Goal: Task Accomplishment & Management: Complete application form

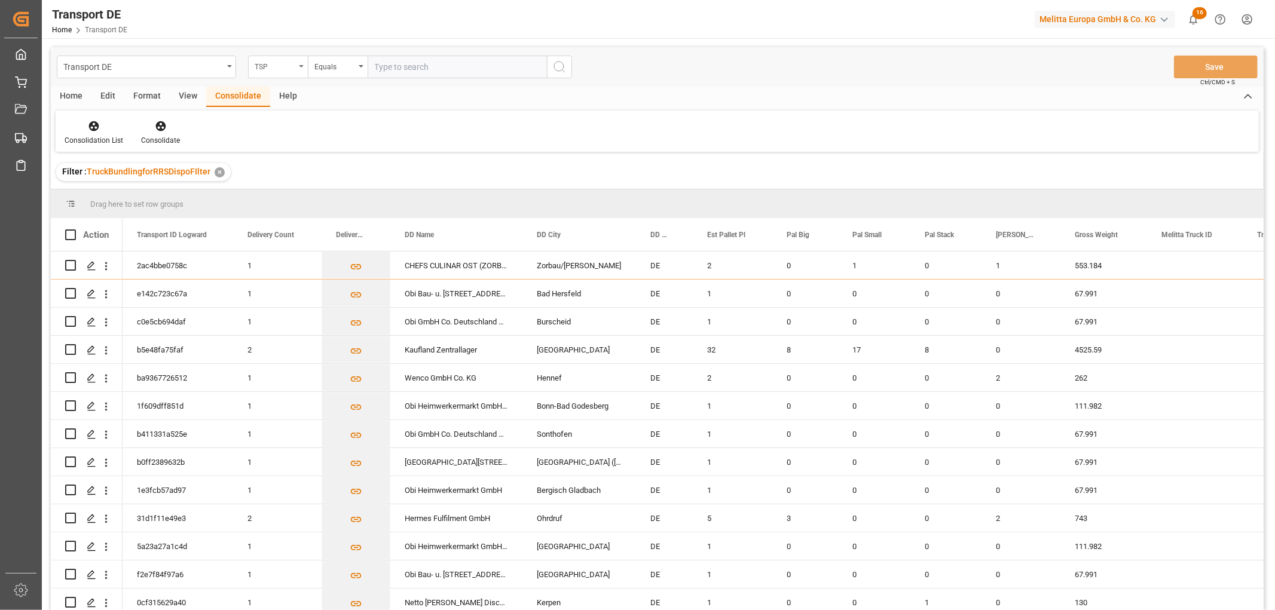
click at [275, 68] on div "TSP" at bounding box center [275, 66] width 41 height 14
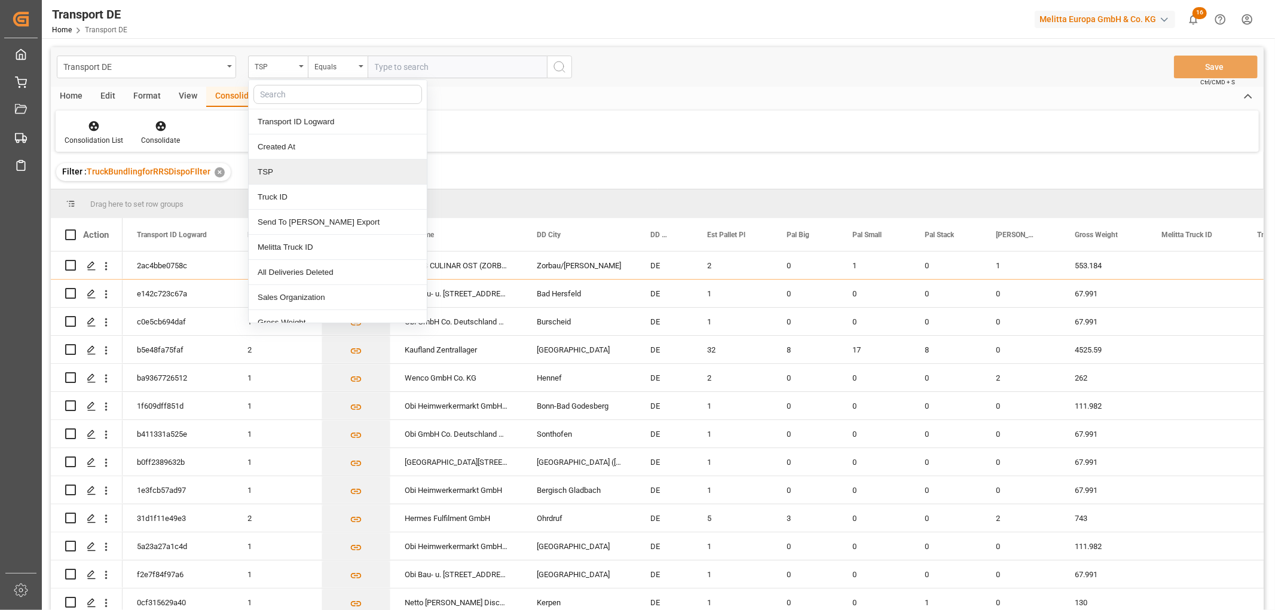
click at [308, 172] on div "TSP" at bounding box center [338, 172] width 178 height 25
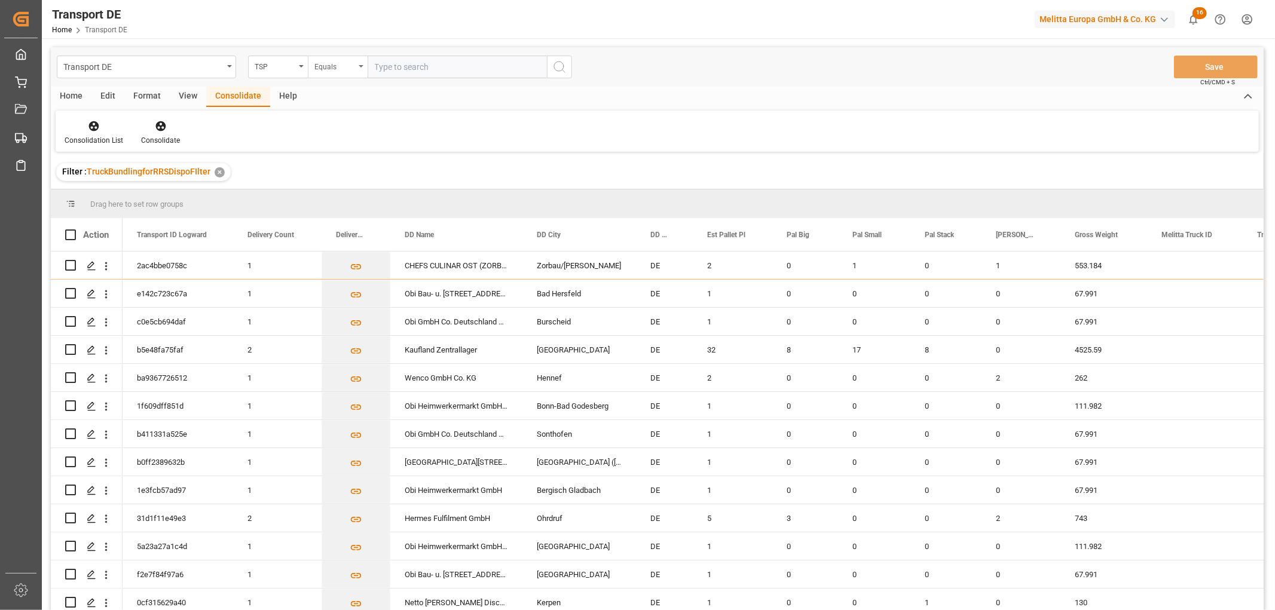
click at [344, 65] on div "Equals" at bounding box center [334, 66] width 41 height 14
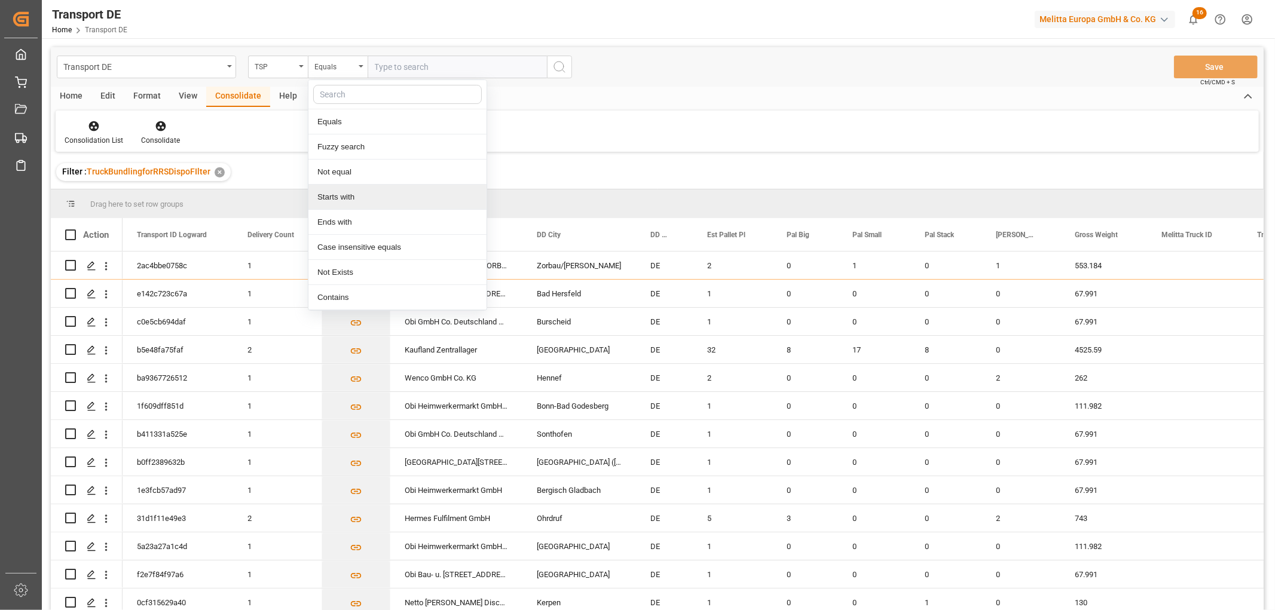
click at [366, 197] on div "Starts with" at bounding box center [397, 197] width 178 height 25
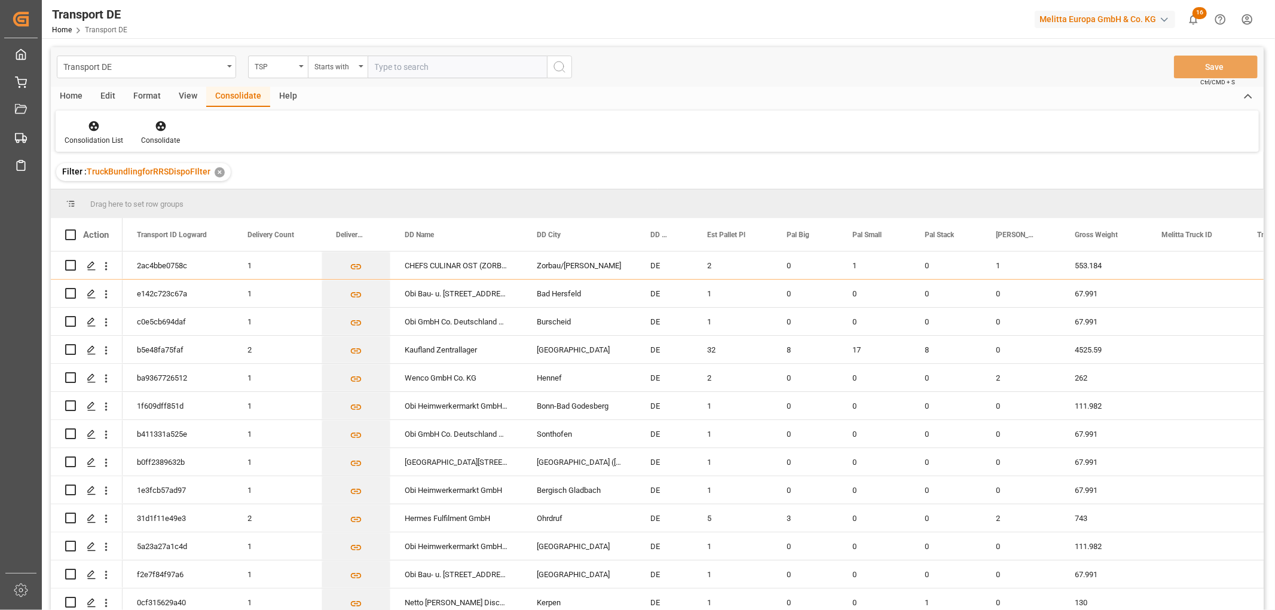
click at [389, 64] on input "text" at bounding box center [457, 67] width 179 height 23
type input "Self pickup DE"
click at [558, 63] on icon "search button" at bounding box center [559, 67] width 14 height 14
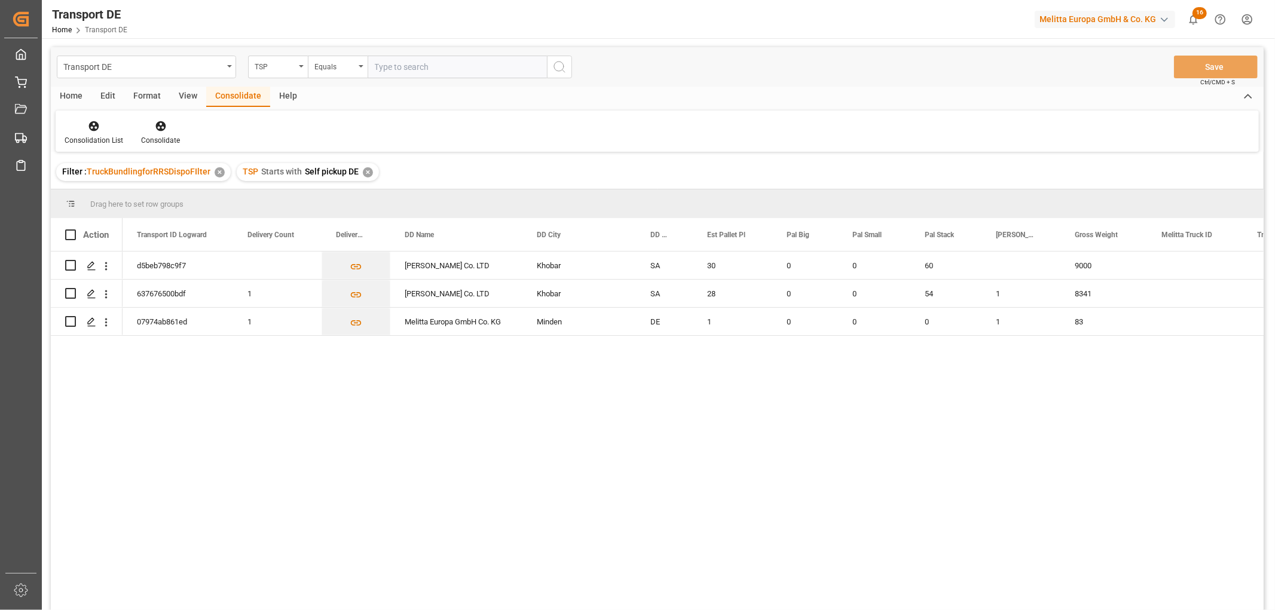
click at [365, 173] on div "✕" at bounding box center [368, 172] width 10 height 10
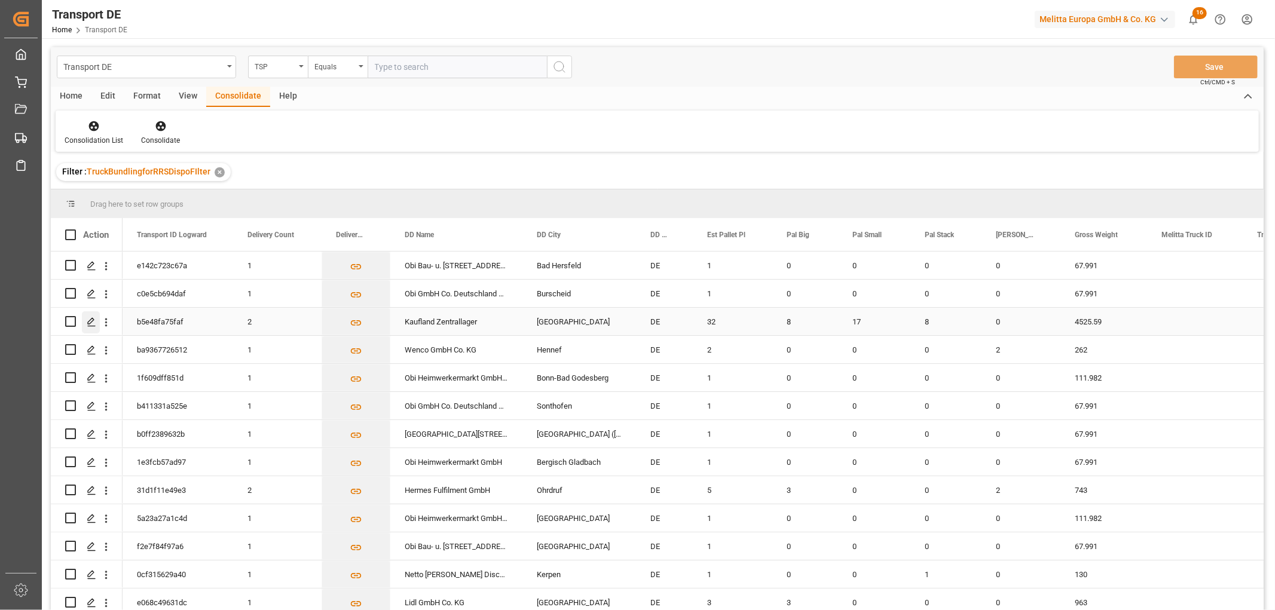
click at [92, 323] on icon "Press SPACE to select this row." at bounding box center [92, 322] width 10 height 10
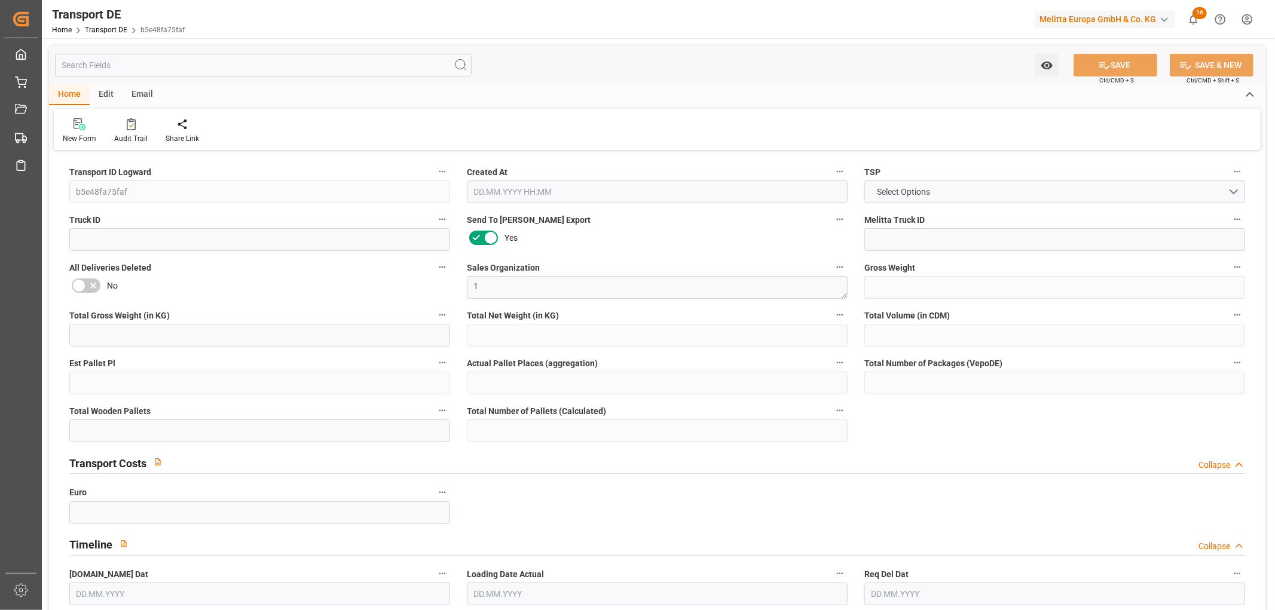
type input "4525.59"
type input "3620.808"
type input "2644.374"
type input "44988.018"
type input "32"
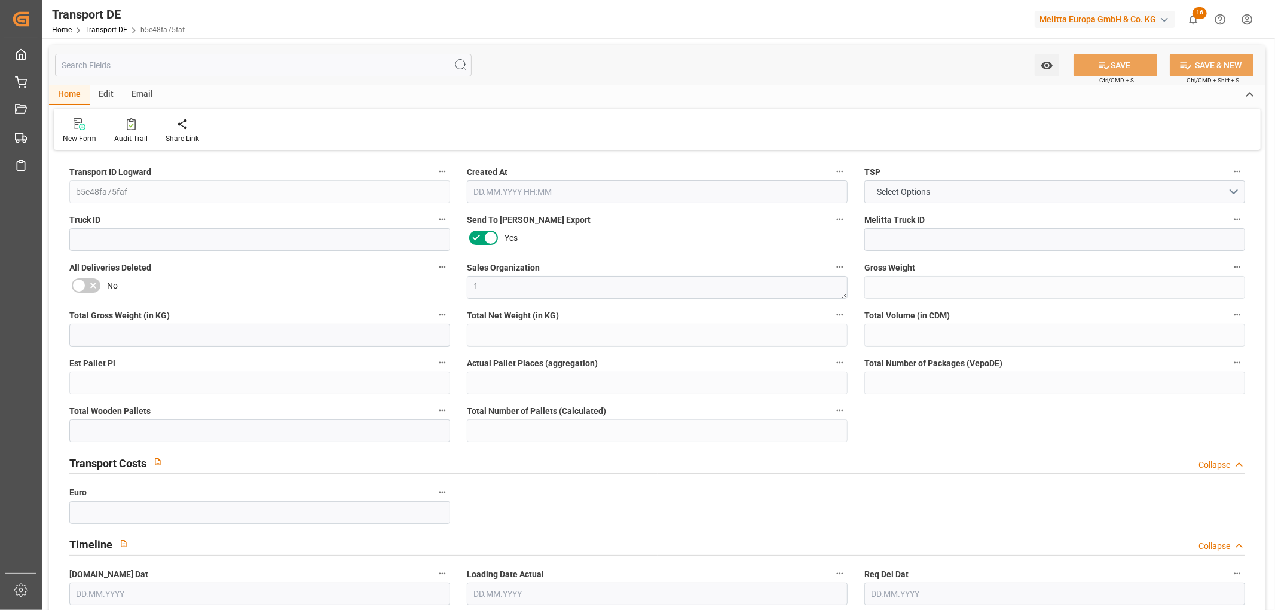
type input "0"
type input "33"
type input "8"
type input "0"
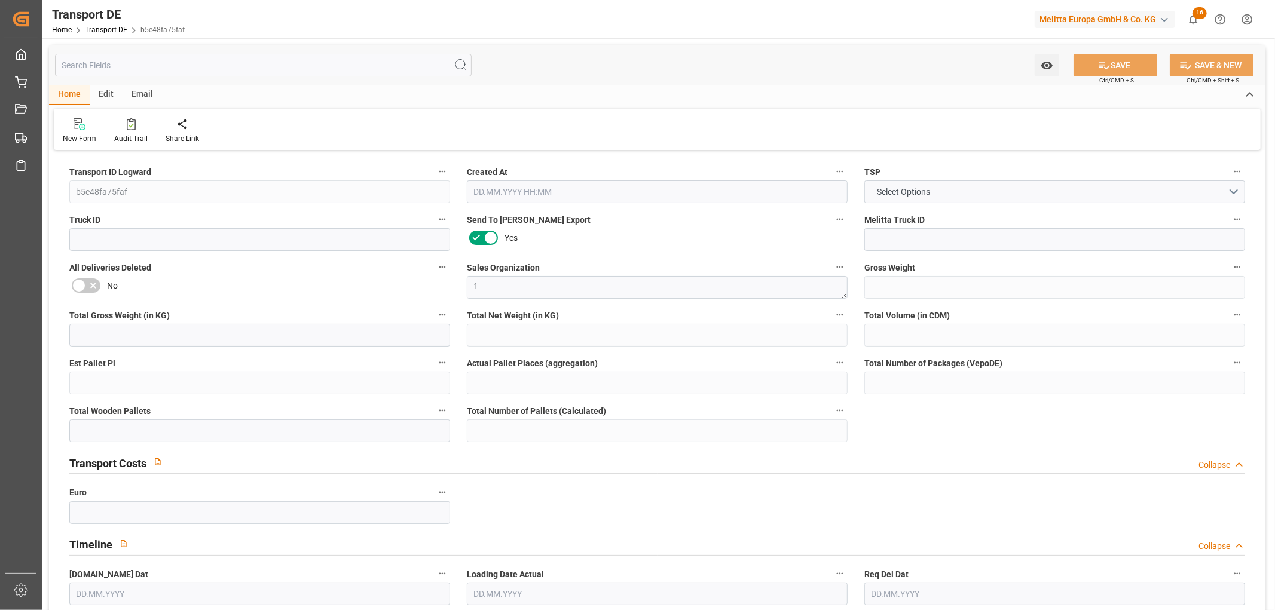
type input "97"
type input "0"
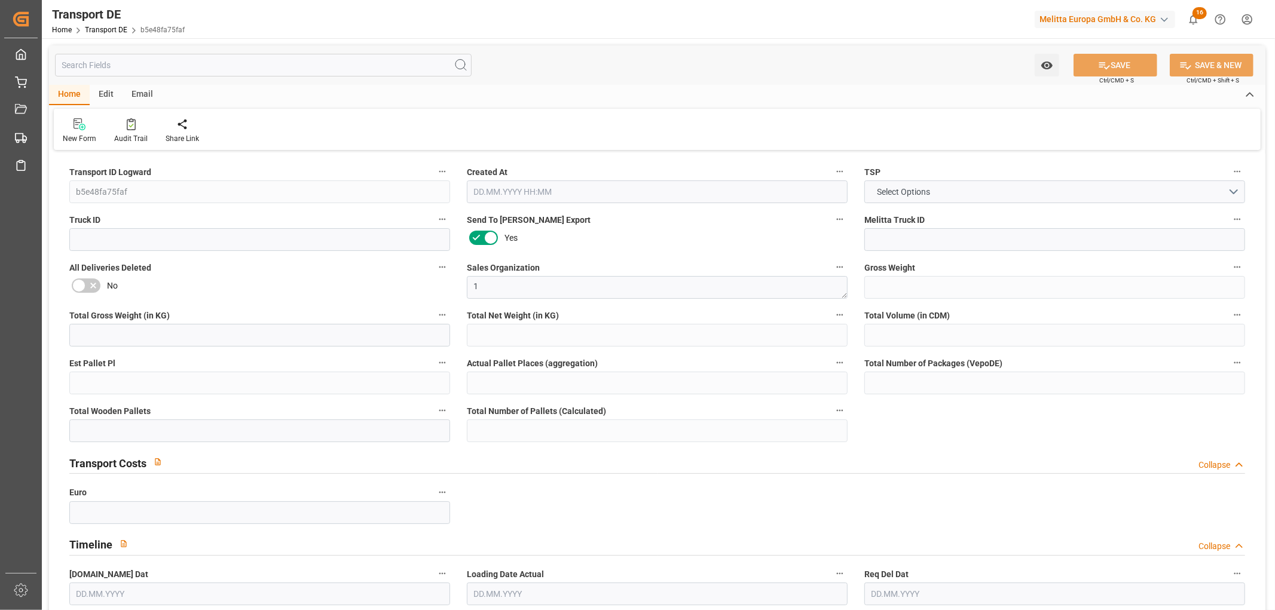
type input "0"
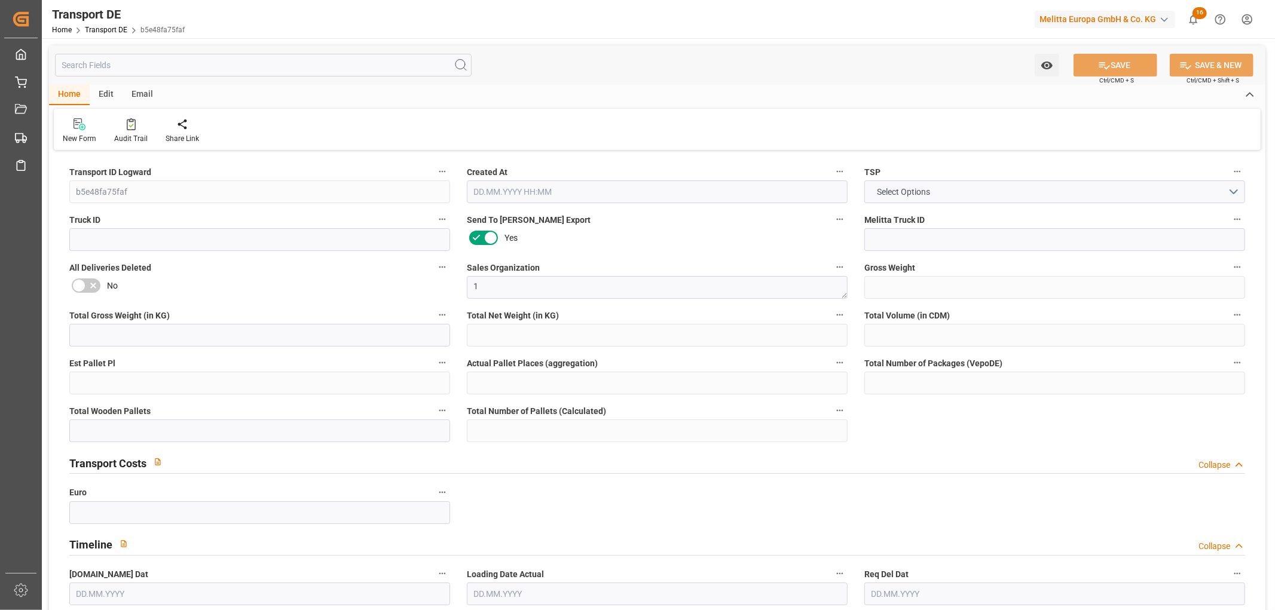
type input "0"
type input "8"
type input "17"
type input "8"
type input "0"
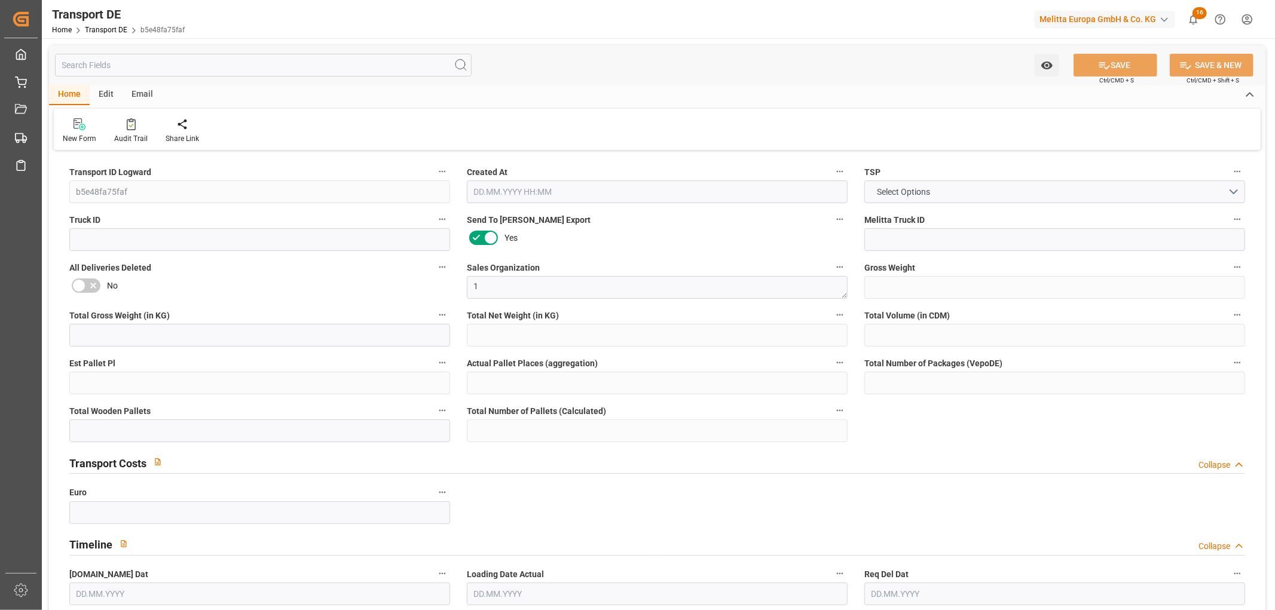
type input "0"
type input "2"
type input "0"
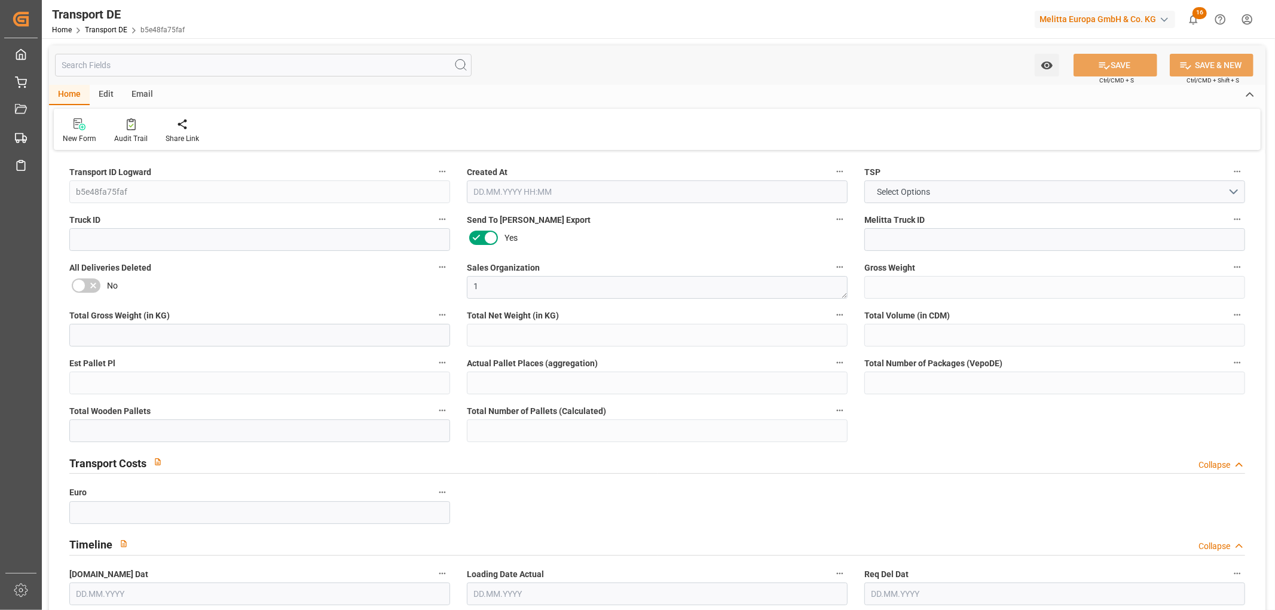
type input "4077"
type input "650.766"
type input "598.13"
type input "[DATE] 23:01"
type input "[DATE]"
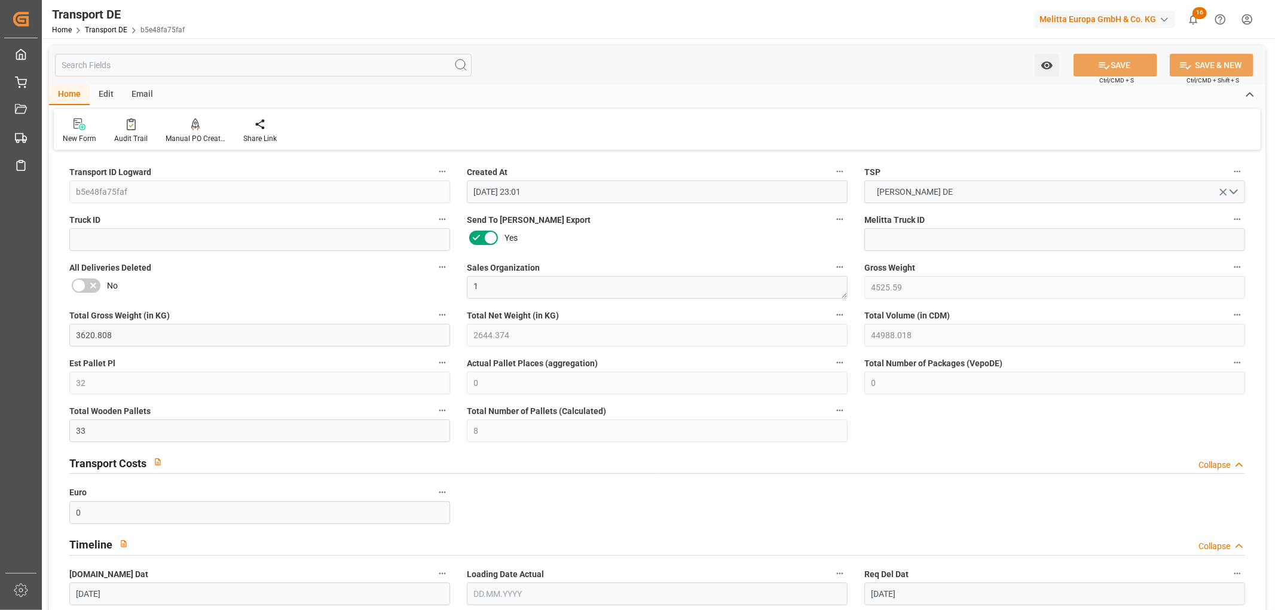
type input "[DATE]"
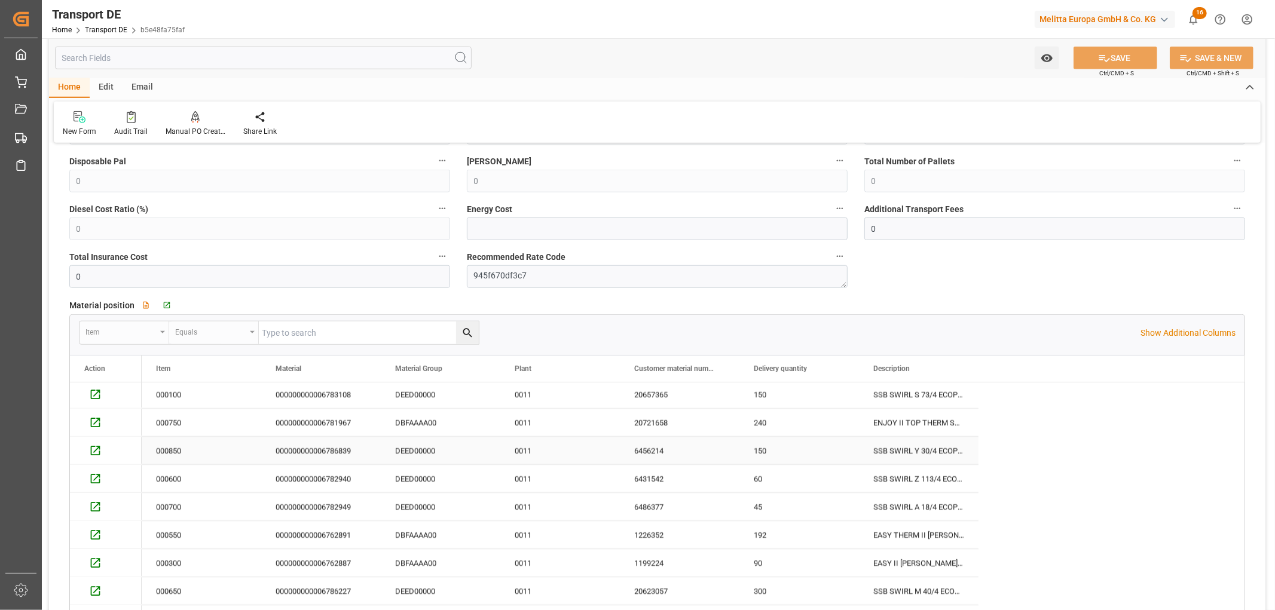
scroll to position [929, 0]
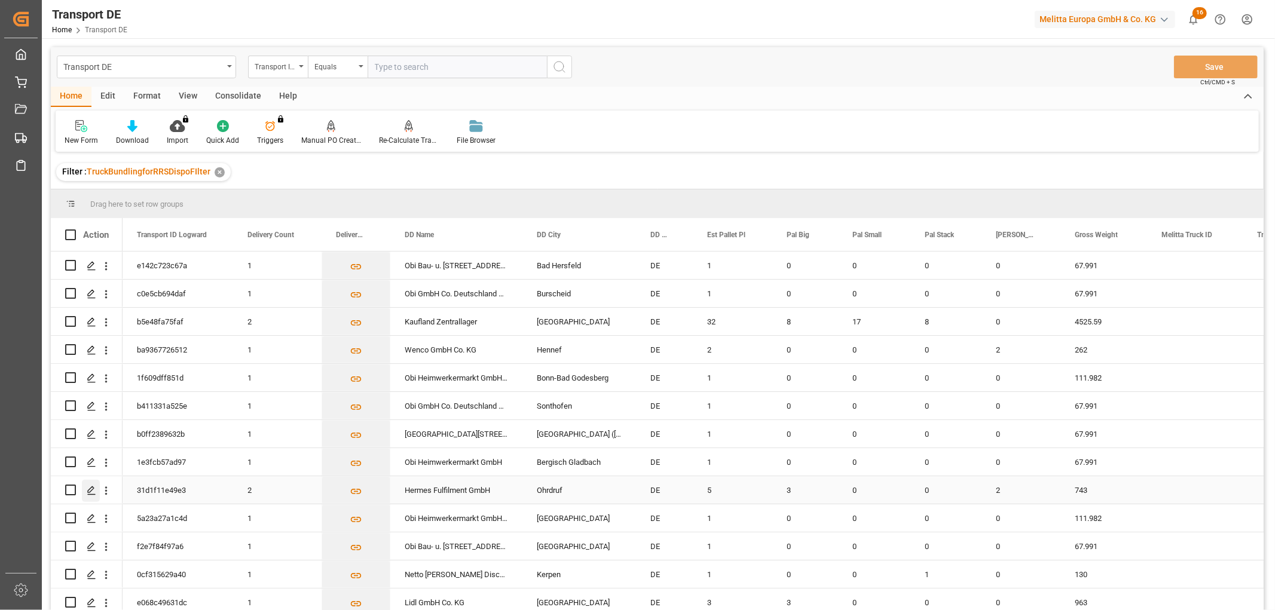
click at [88, 490] on polygon "Press SPACE to select this row." at bounding box center [91, 489] width 6 height 6
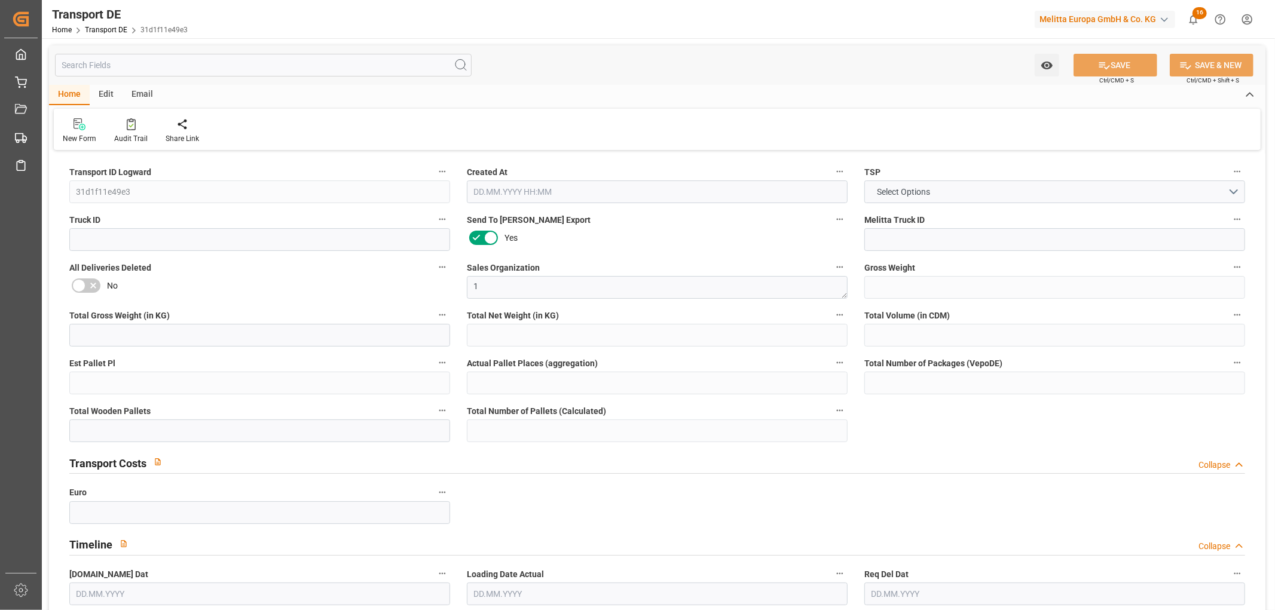
type input "743"
type input "589.198"
type input "474.022"
type input "5337.338"
type input "5"
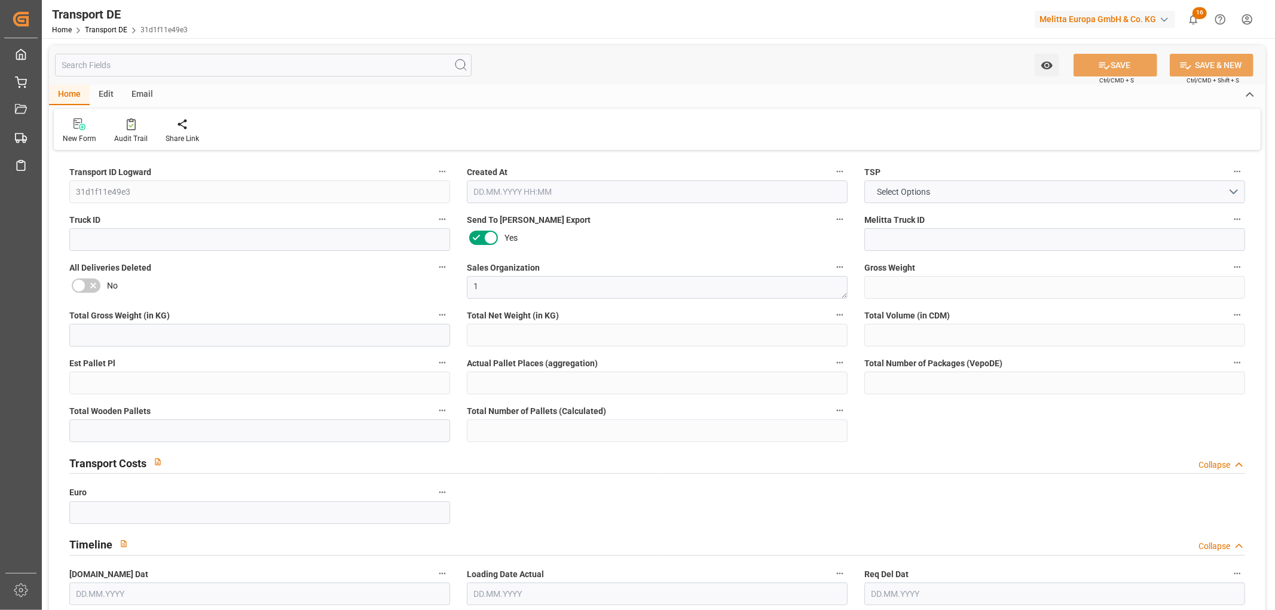
type input "0"
type input "5"
type input "3"
type input "0"
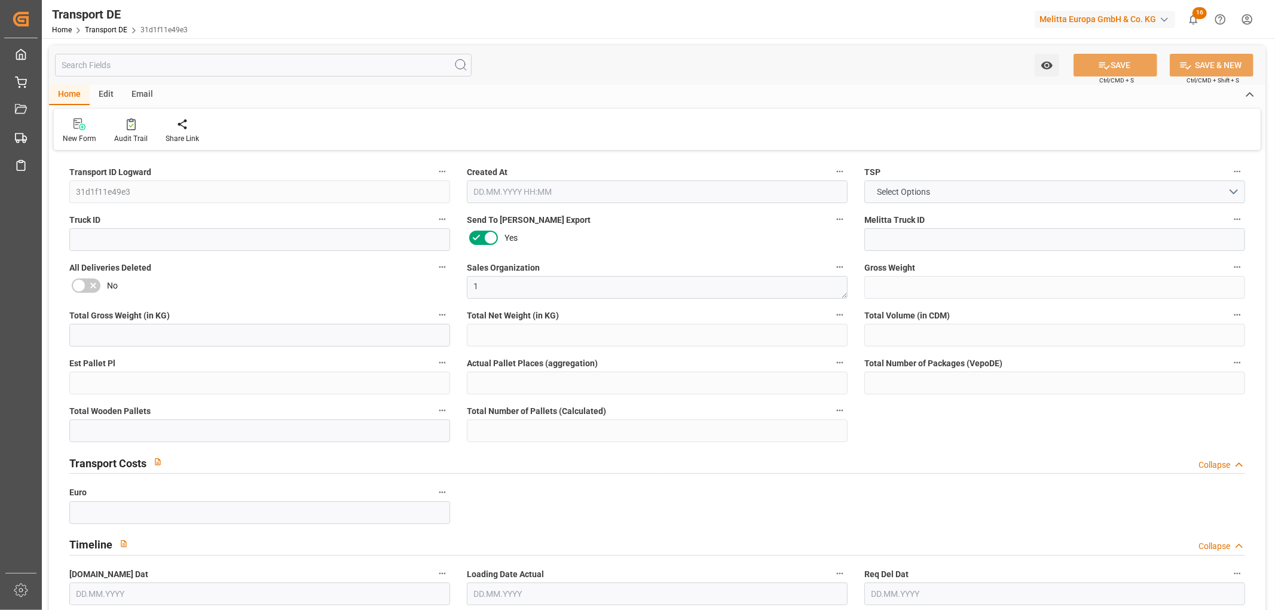
type input "99"
type input "0"
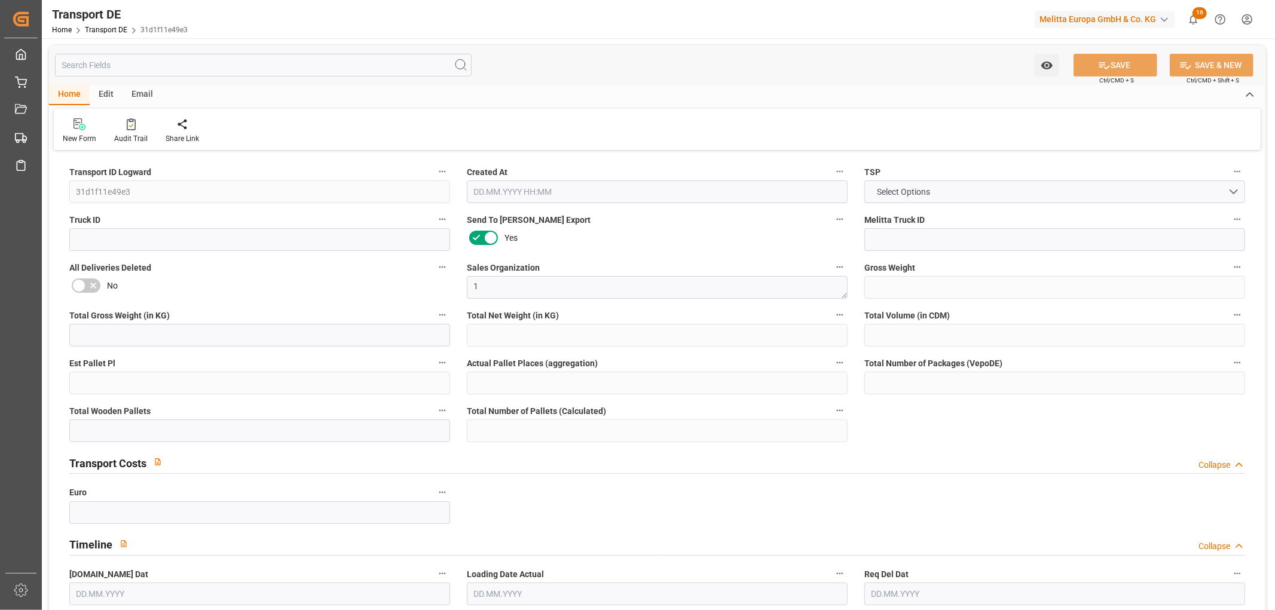
type input "0"
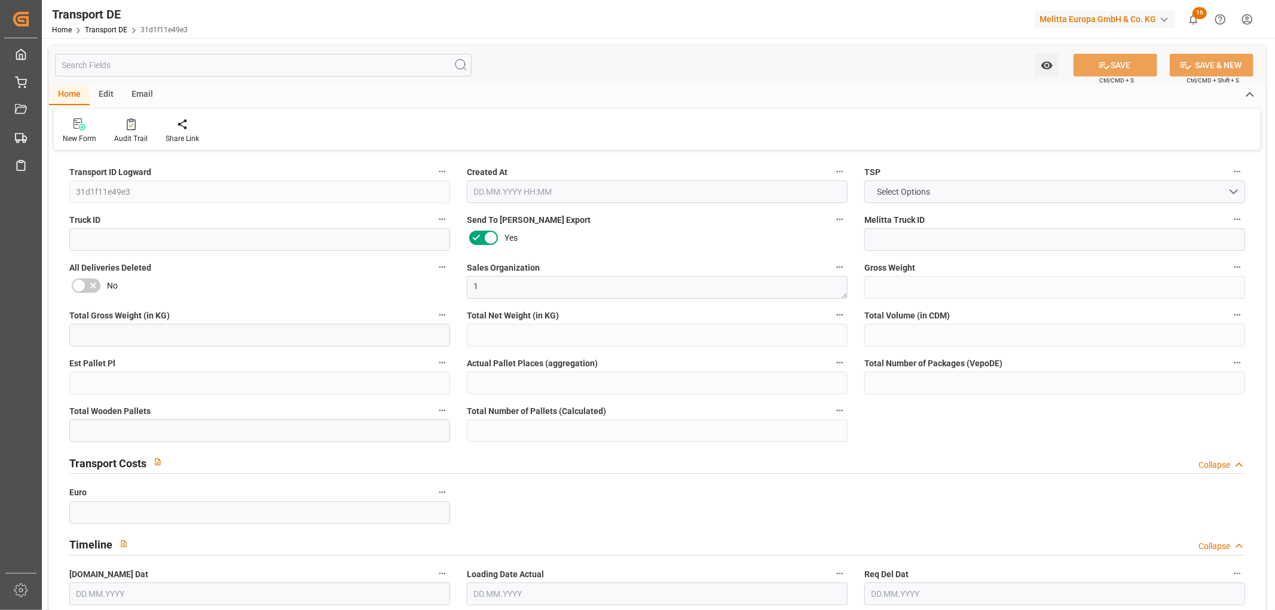
type input "0"
type input "3"
type input "0"
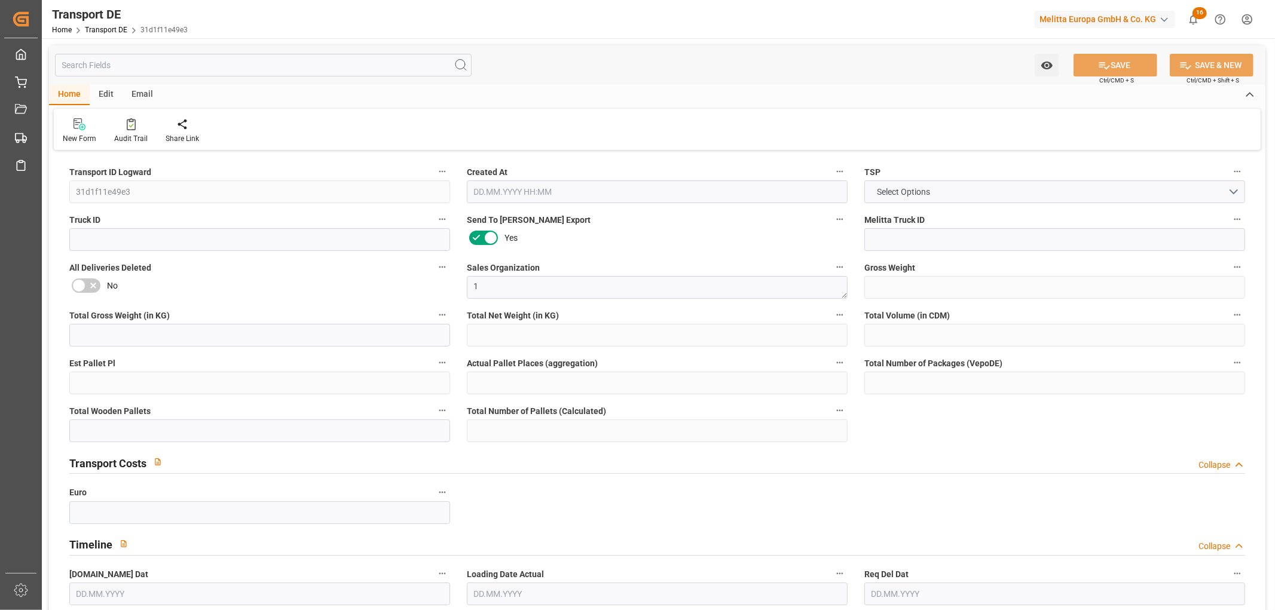
type input "0"
type input "2"
type input "0"
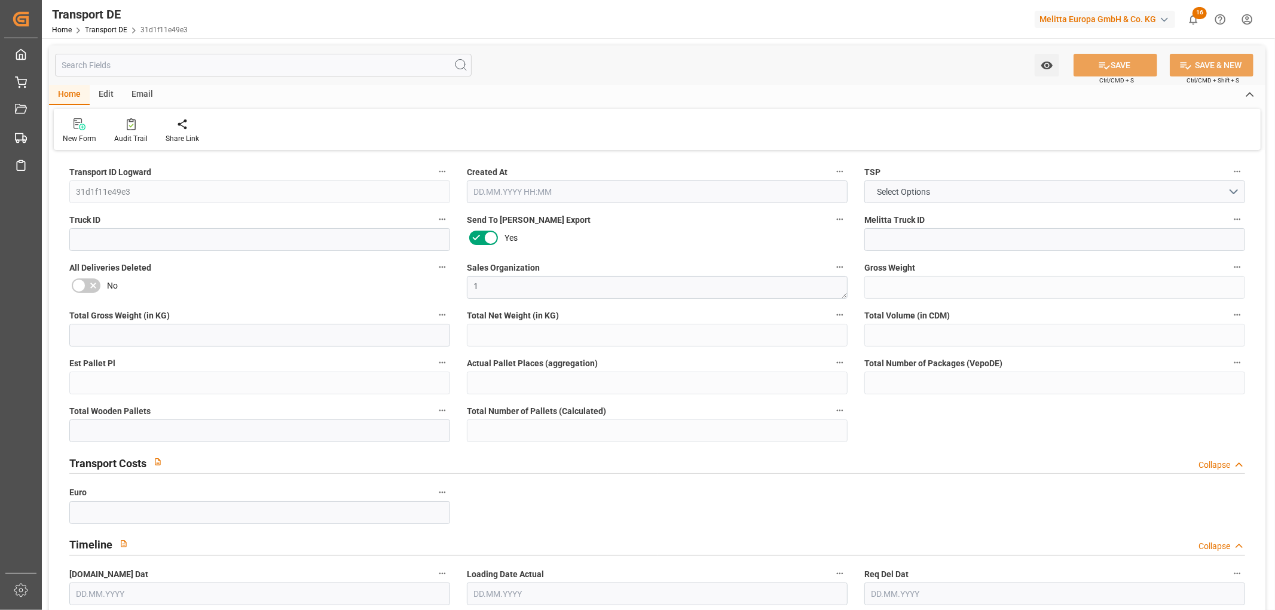
type input "228"
type input "226.385"
type input "174.86"
type input "[DATE] 23:01"
type input "[DATE]"
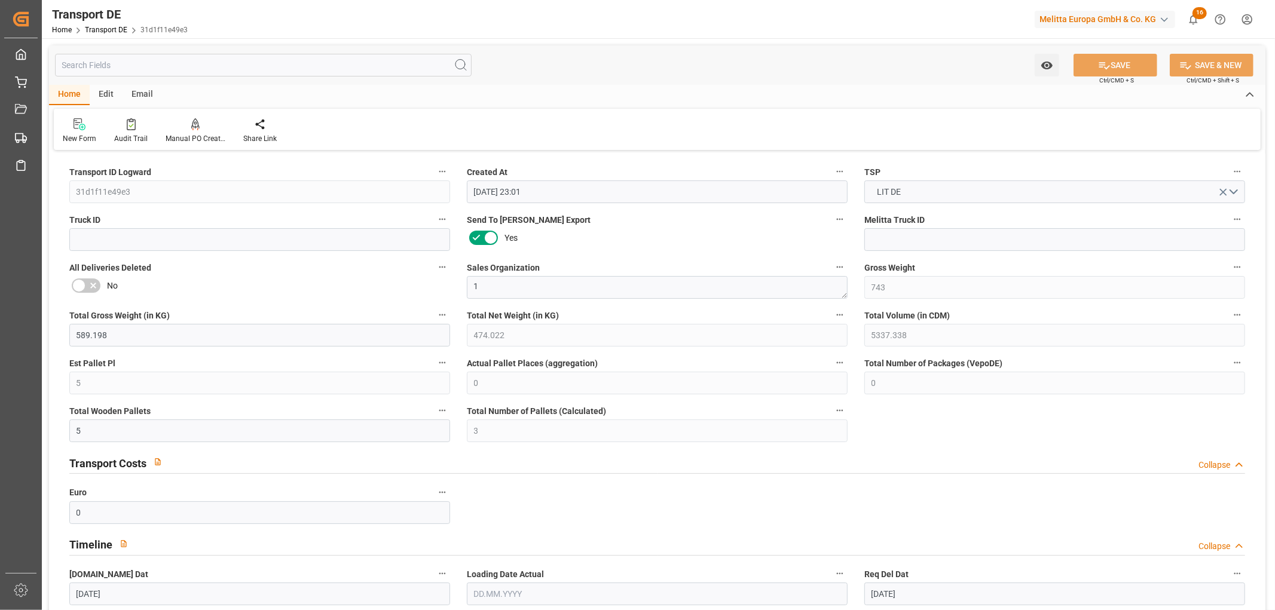
type input "[DATE]"
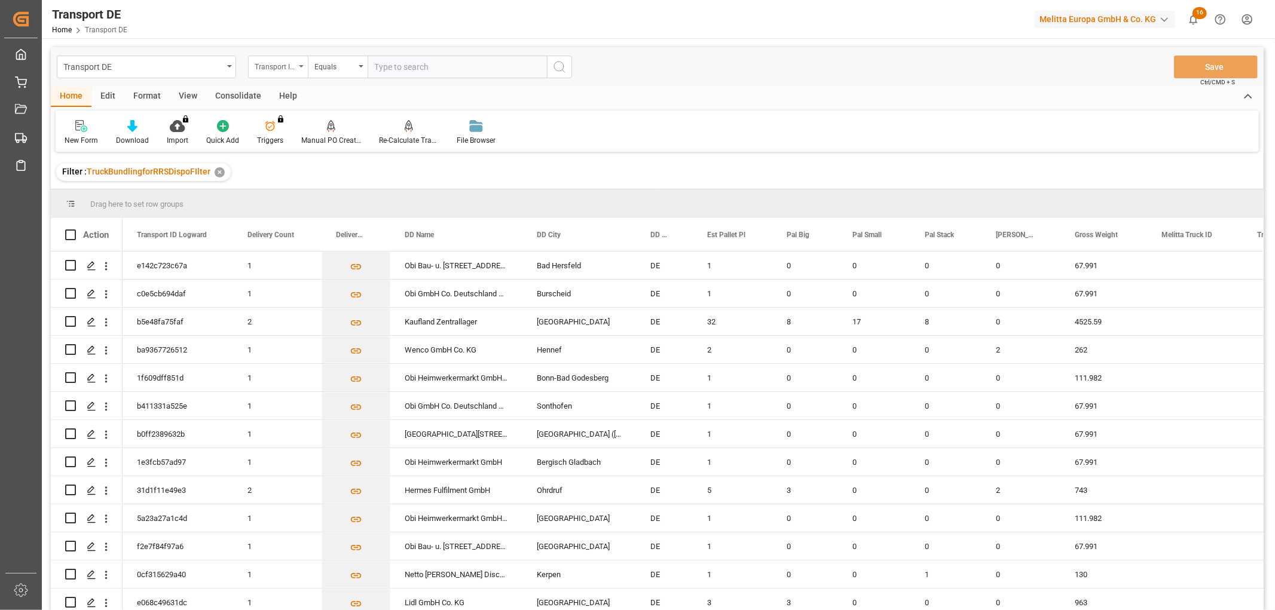
click at [276, 63] on div "Transport ID Logward" at bounding box center [275, 66] width 41 height 14
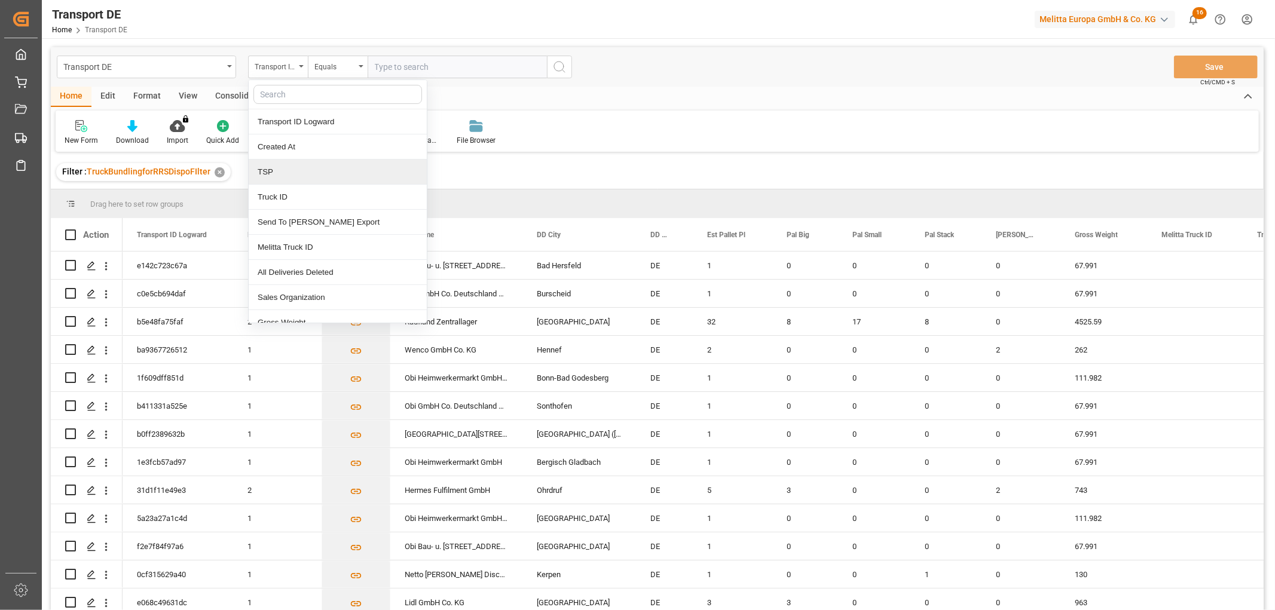
click at [275, 176] on div "TSP" at bounding box center [338, 172] width 178 height 25
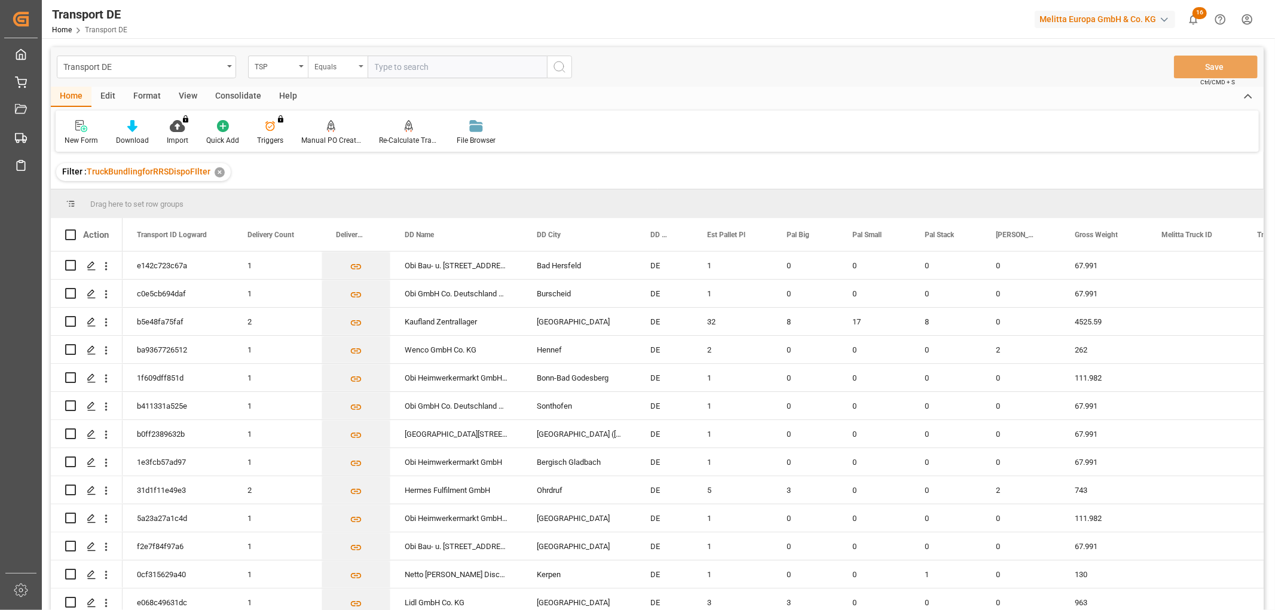
click at [344, 63] on div "Equals" at bounding box center [334, 66] width 41 height 14
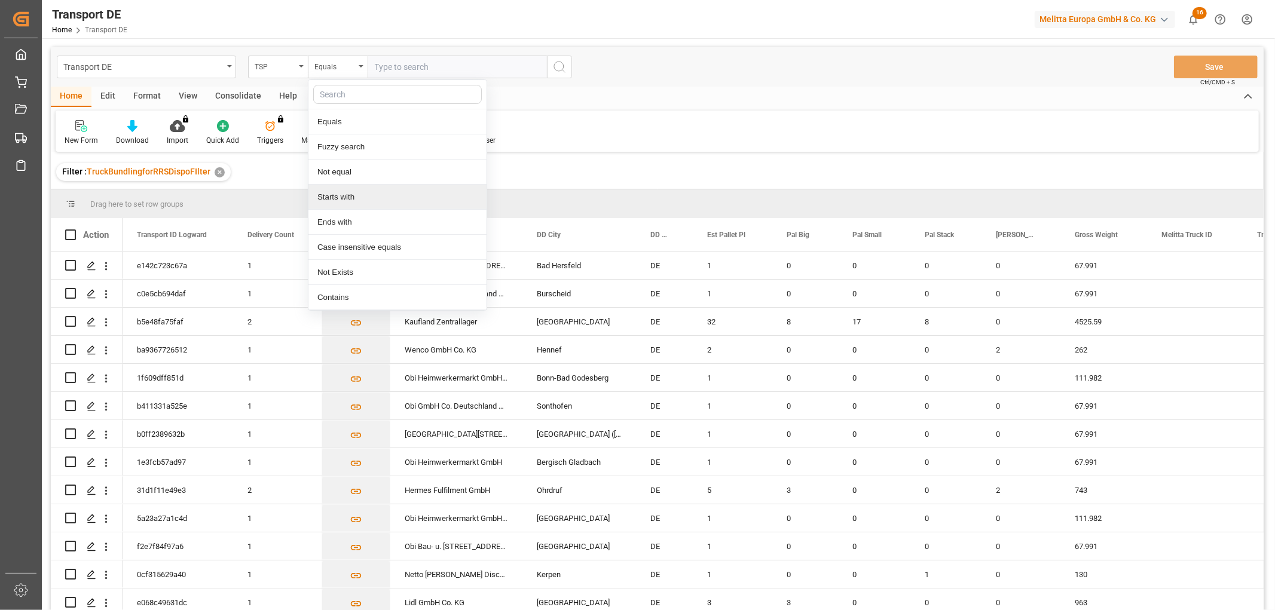
click at [337, 198] on div "Starts with" at bounding box center [397, 197] width 178 height 25
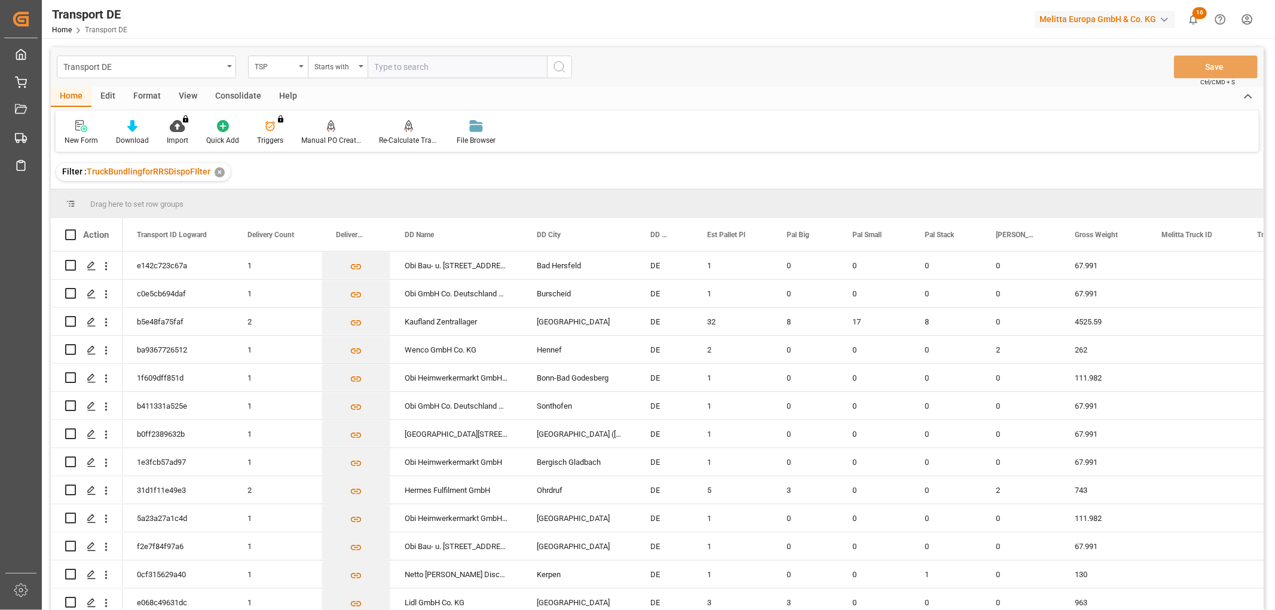
click at [395, 68] on input "text" at bounding box center [457, 67] width 179 height 23
type input "Dachser De"
click at [559, 63] on icon "search button" at bounding box center [559, 67] width 14 height 14
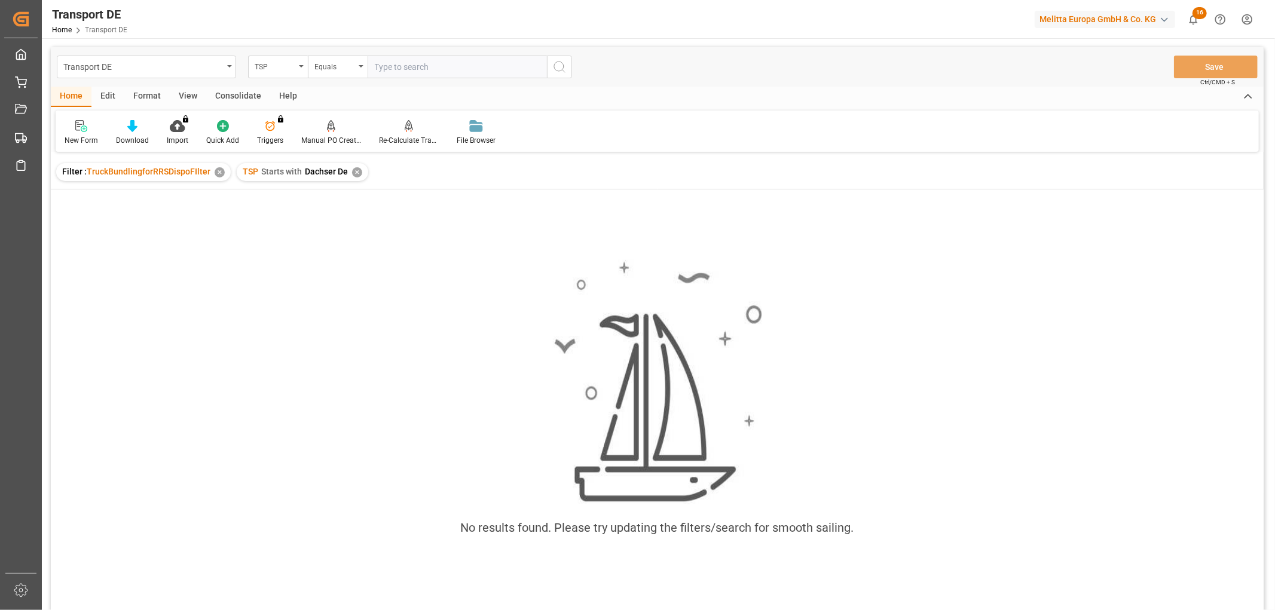
click at [356, 172] on div "✕" at bounding box center [357, 172] width 10 height 10
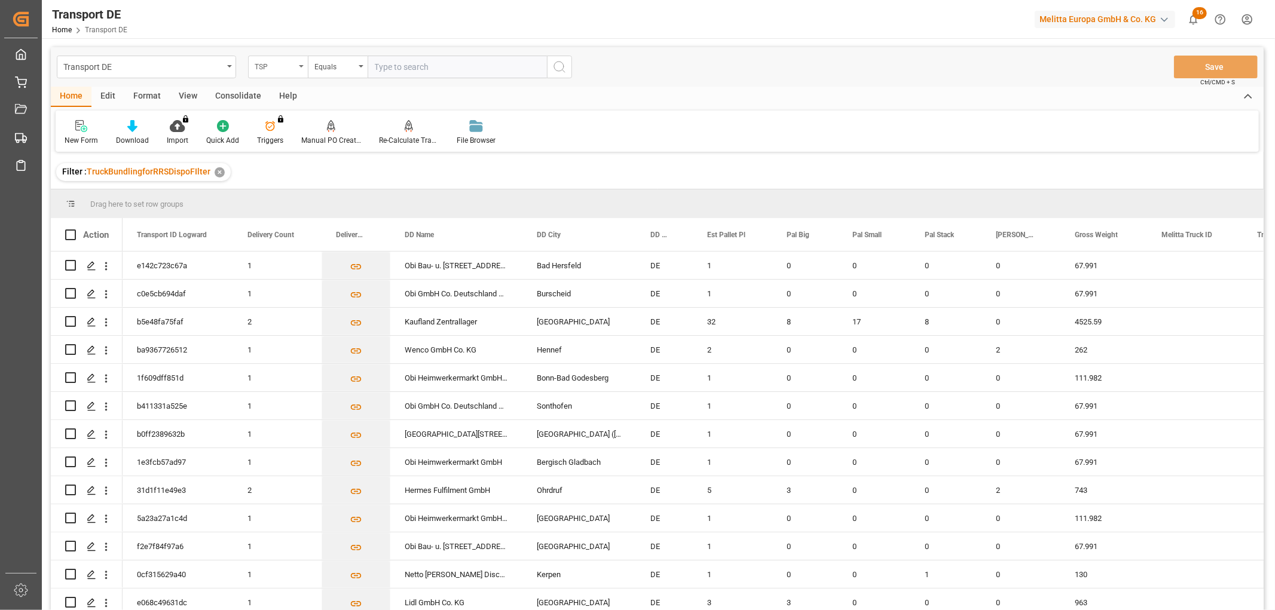
click at [271, 61] on div "TSP" at bounding box center [275, 66] width 41 height 14
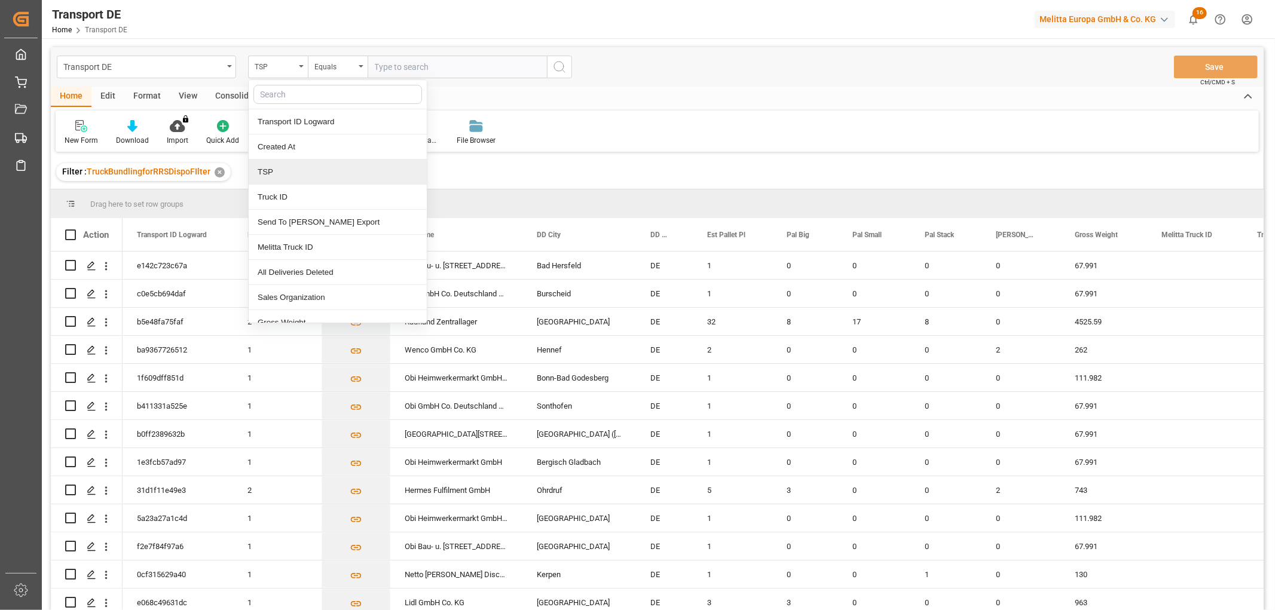
click at [283, 177] on div "TSP" at bounding box center [338, 172] width 178 height 25
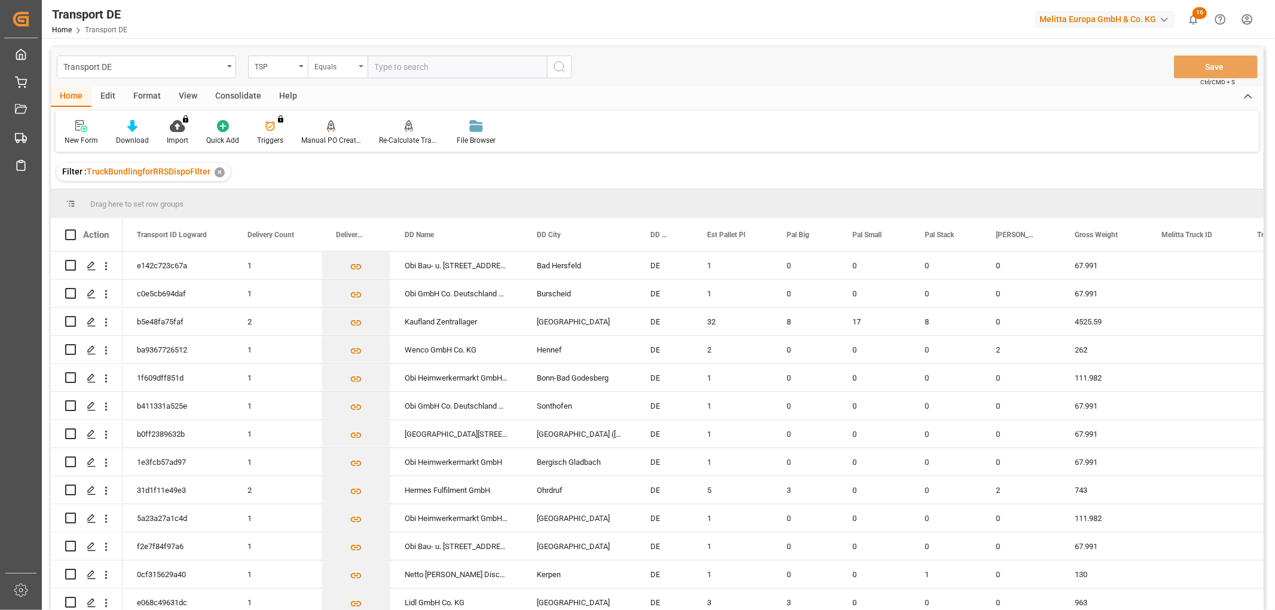
click at [335, 67] on div "Equals" at bounding box center [334, 66] width 41 height 14
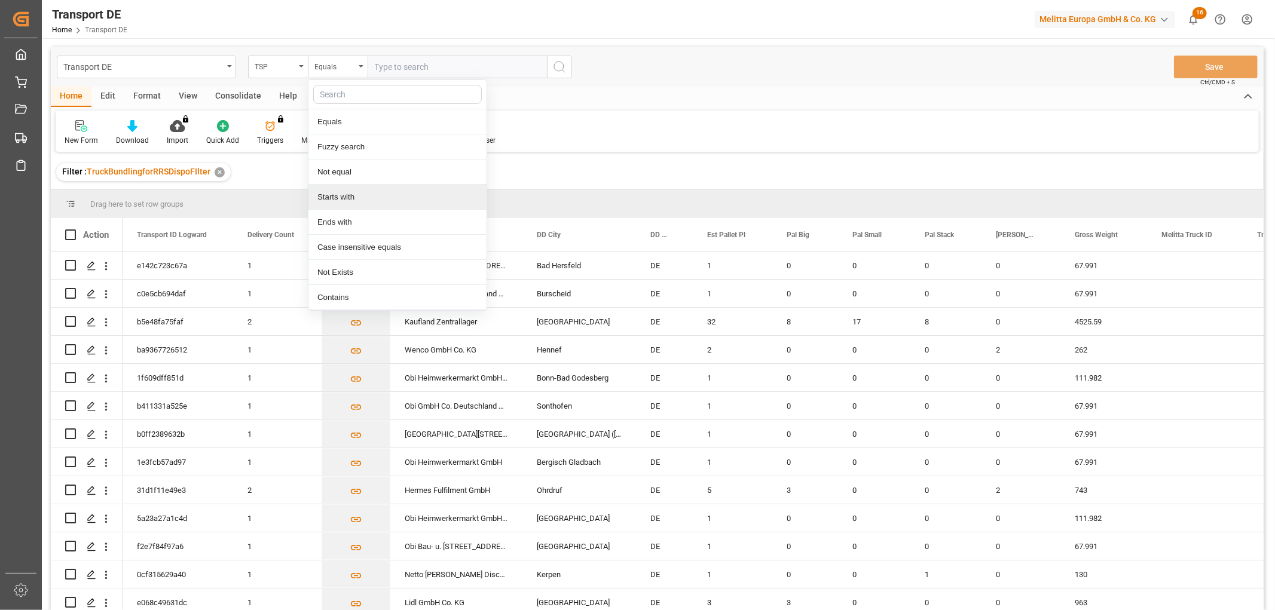
click at [344, 194] on div "Starts with" at bounding box center [397, 197] width 178 height 25
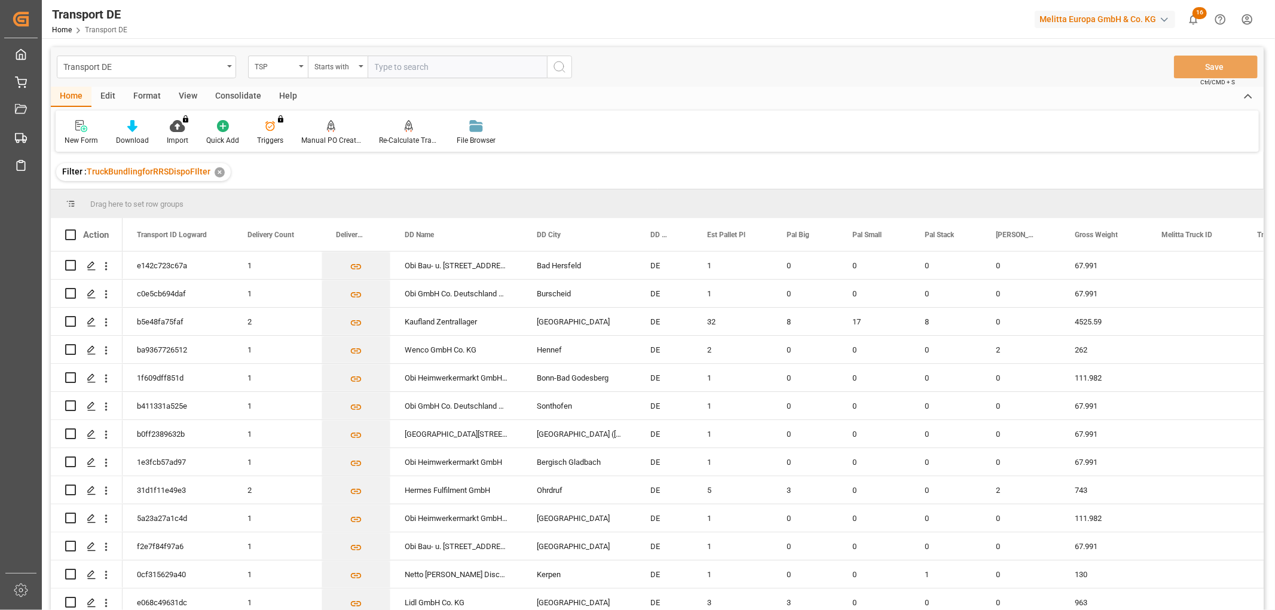
click at [415, 64] on input "text" at bounding box center [457, 67] width 179 height 23
type input "Dachser DE"
click at [562, 68] on icon "search button" at bounding box center [559, 67] width 14 height 14
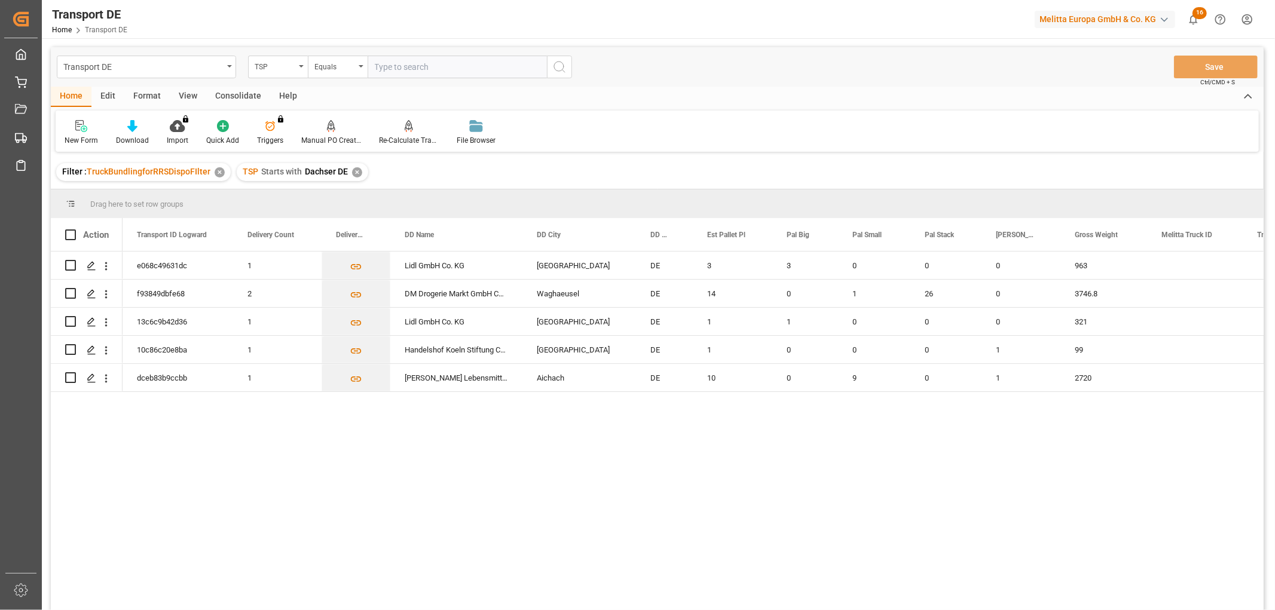
click at [357, 171] on div "✕" at bounding box center [357, 172] width 10 height 10
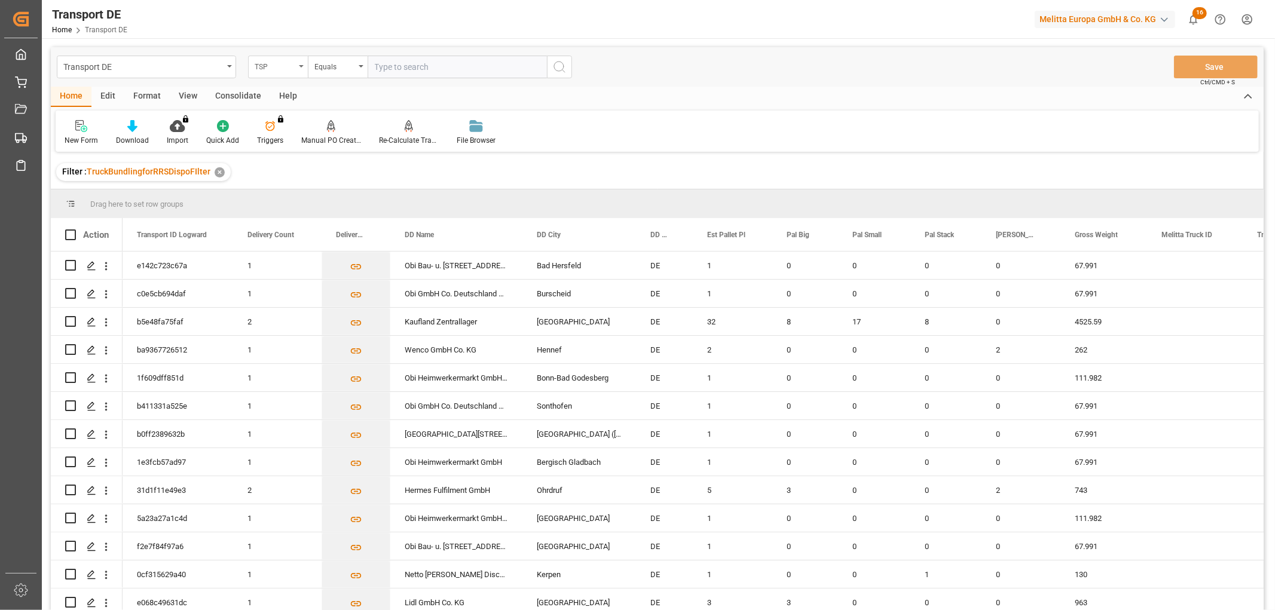
click at [274, 64] on div "TSP" at bounding box center [275, 66] width 41 height 14
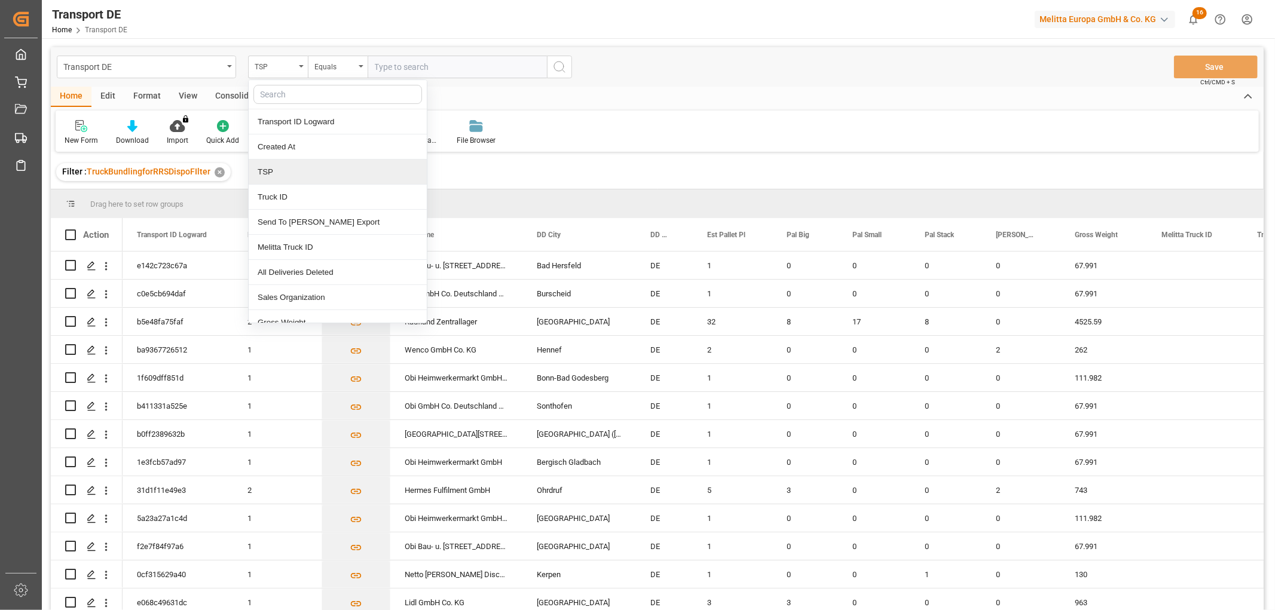
click at [275, 169] on div "TSP" at bounding box center [338, 172] width 178 height 25
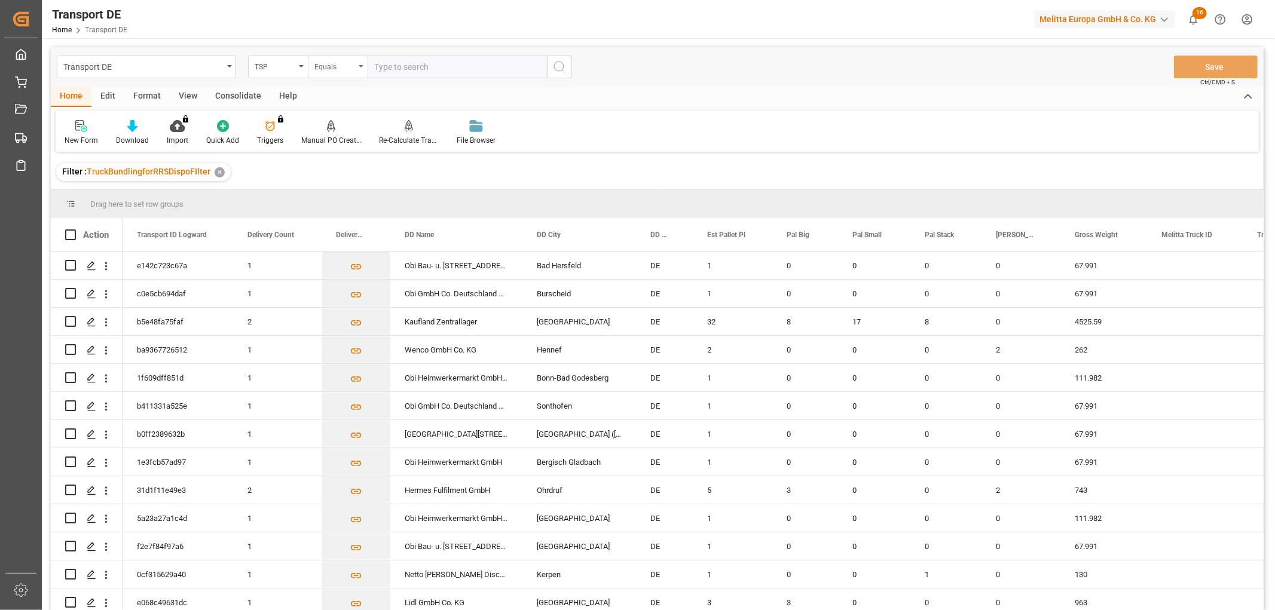
click at [323, 63] on div "Equals" at bounding box center [334, 66] width 41 height 14
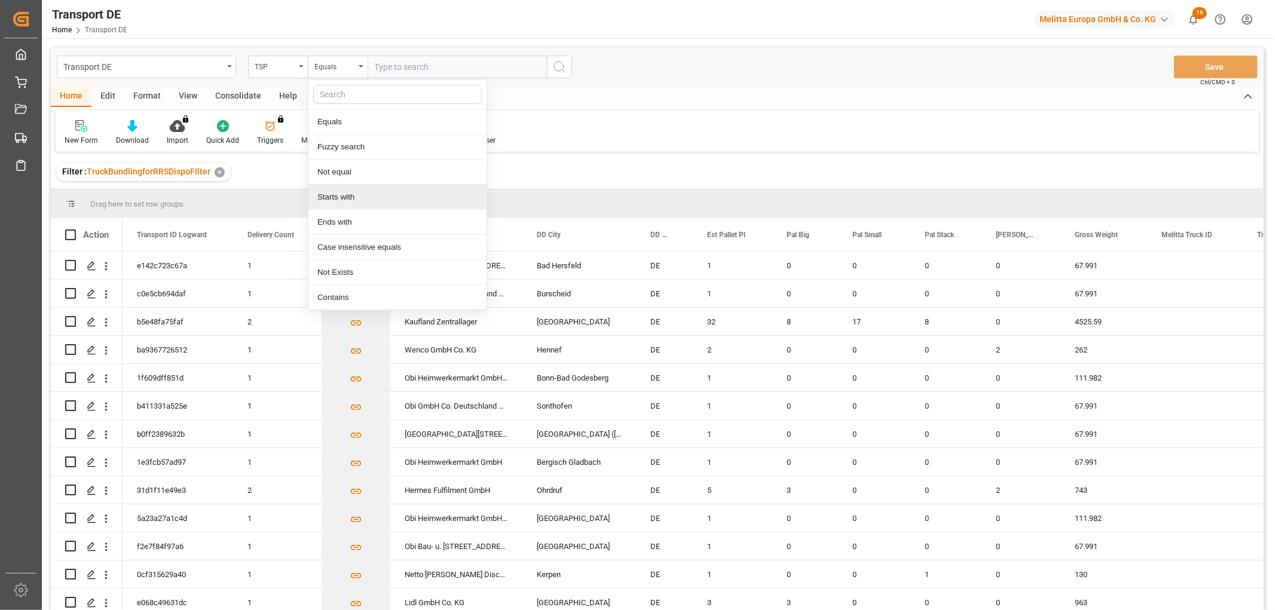
click at [338, 196] on div "Starts with" at bounding box center [397, 197] width 178 height 25
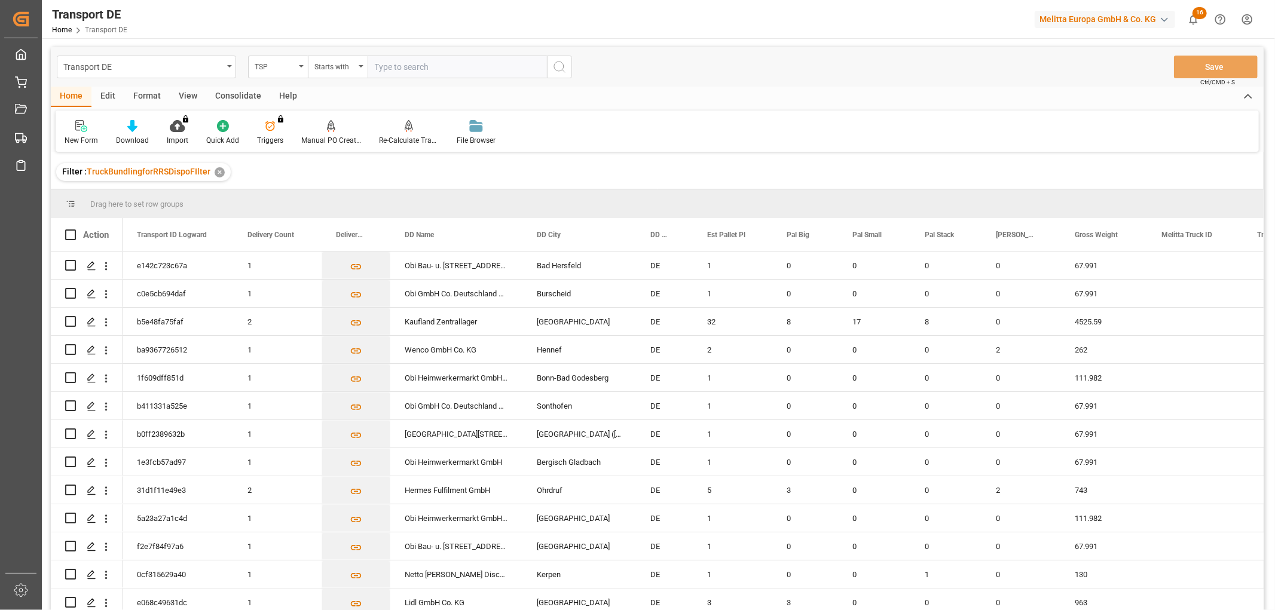
click at [402, 63] on input "text" at bounding box center [457, 67] width 179 height 23
type input "[PERSON_NAME]"
click at [560, 67] on icon "search button" at bounding box center [559, 67] width 14 height 14
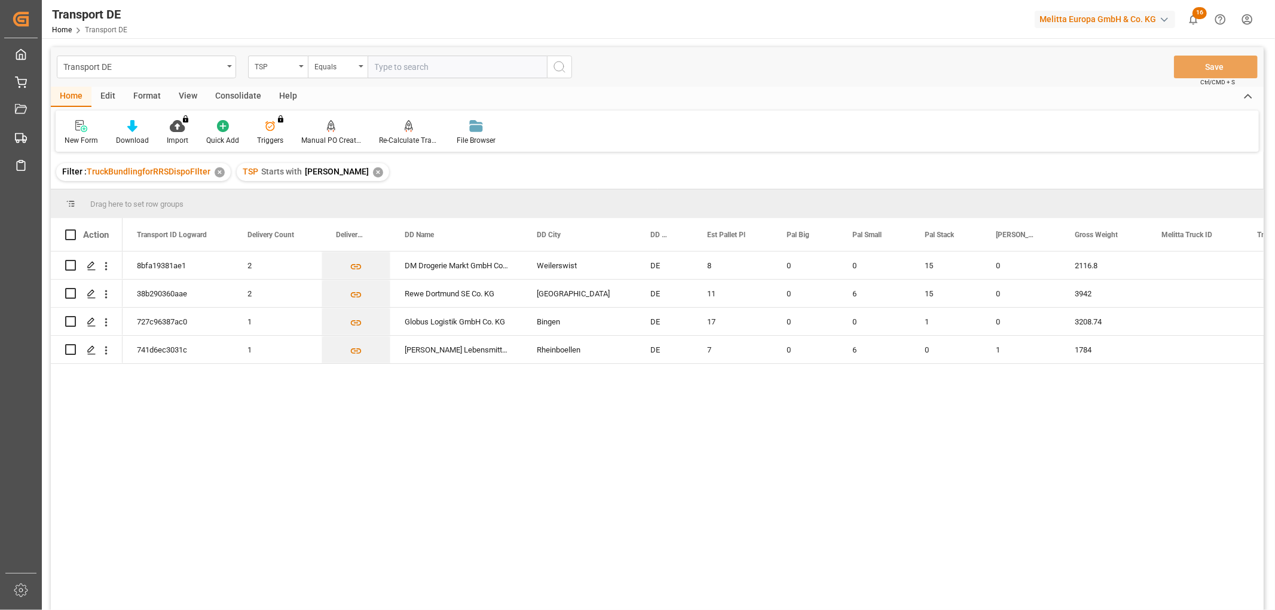
click at [373, 171] on div "✕" at bounding box center [378, 172] width 10 height 10
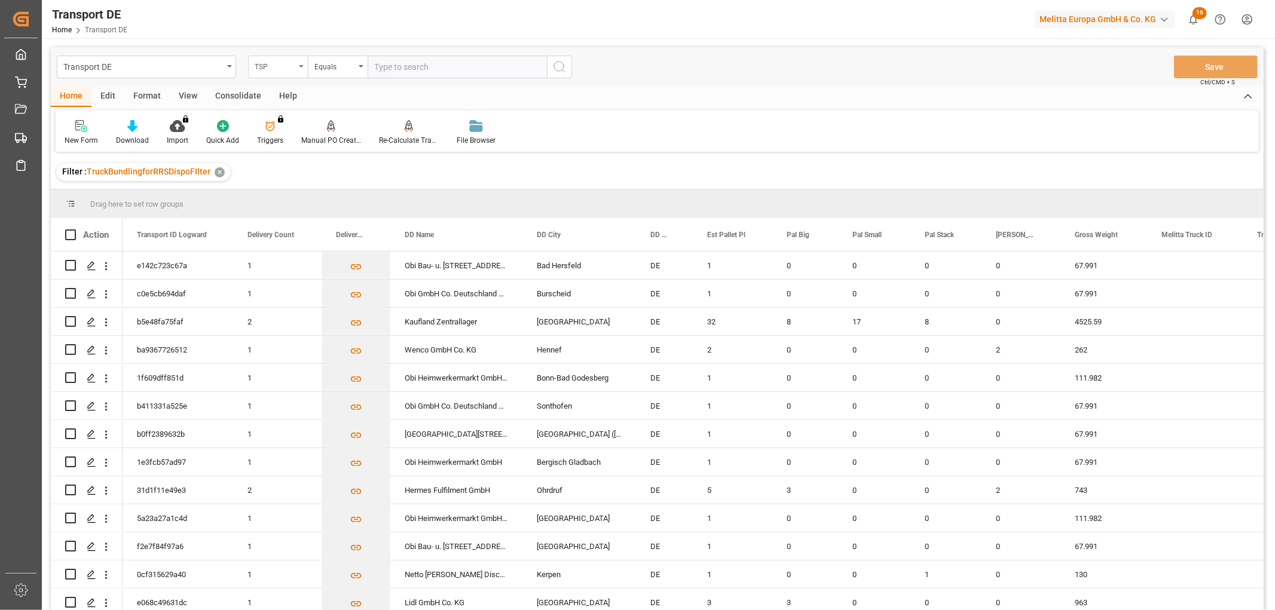
click at [282, 67] on div "TSP" at bounding box center [275, 66] width 41 height 14
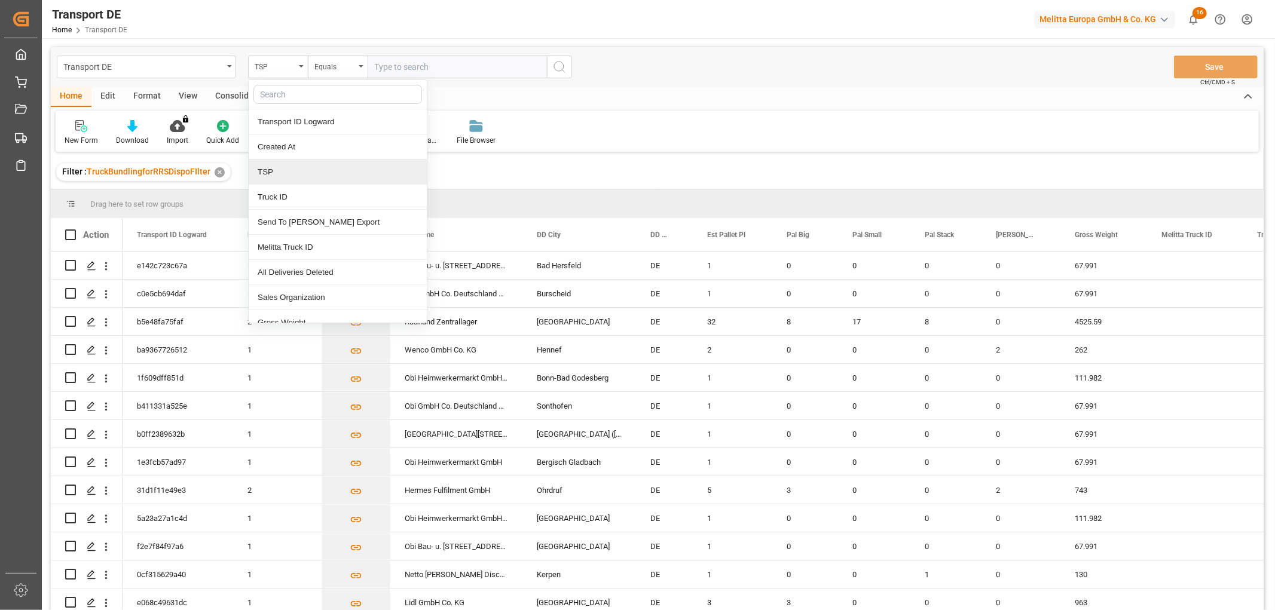
click at [278, 170] on div "TSP" at bounding box center [338, 172] width 178 height 25
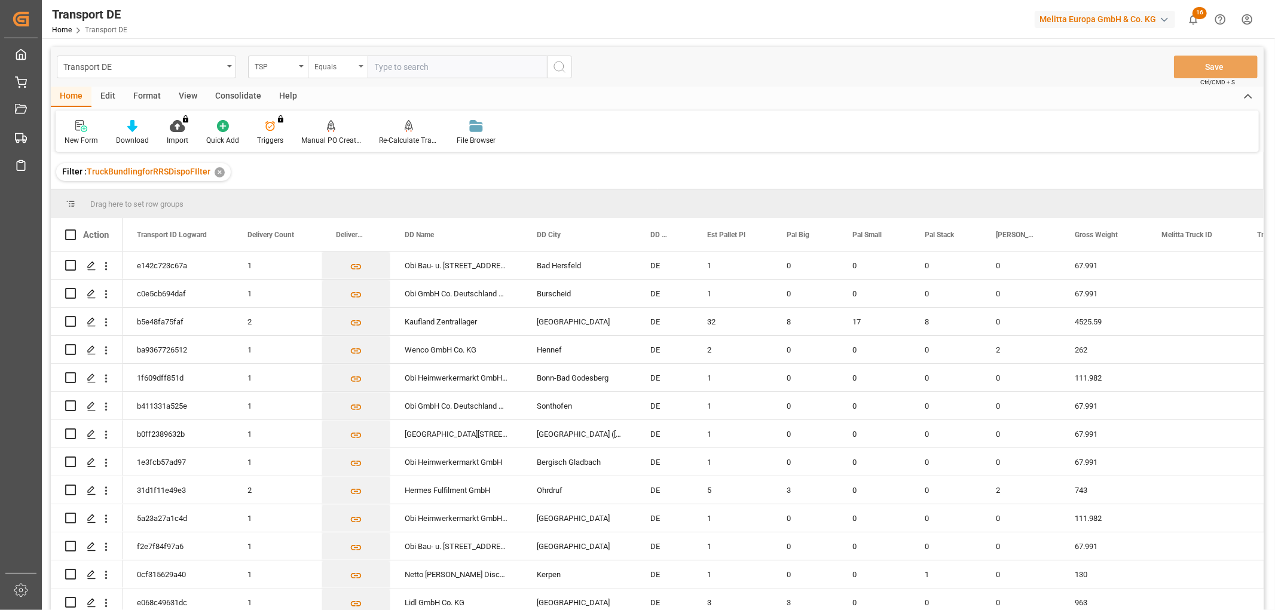
click at [330, 62] on div "Equals" at bounding box center [334, 66] width 41 height 14
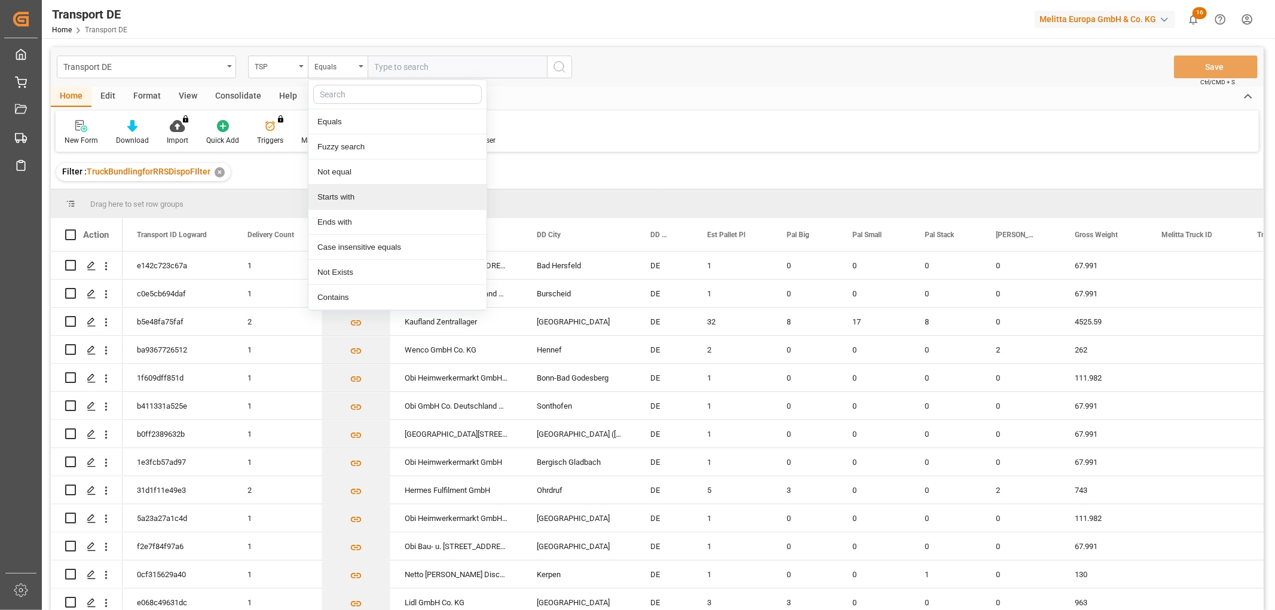
click at [330, 198] on div "Starts with" at bounding box center [397, 197] width 178 height 25
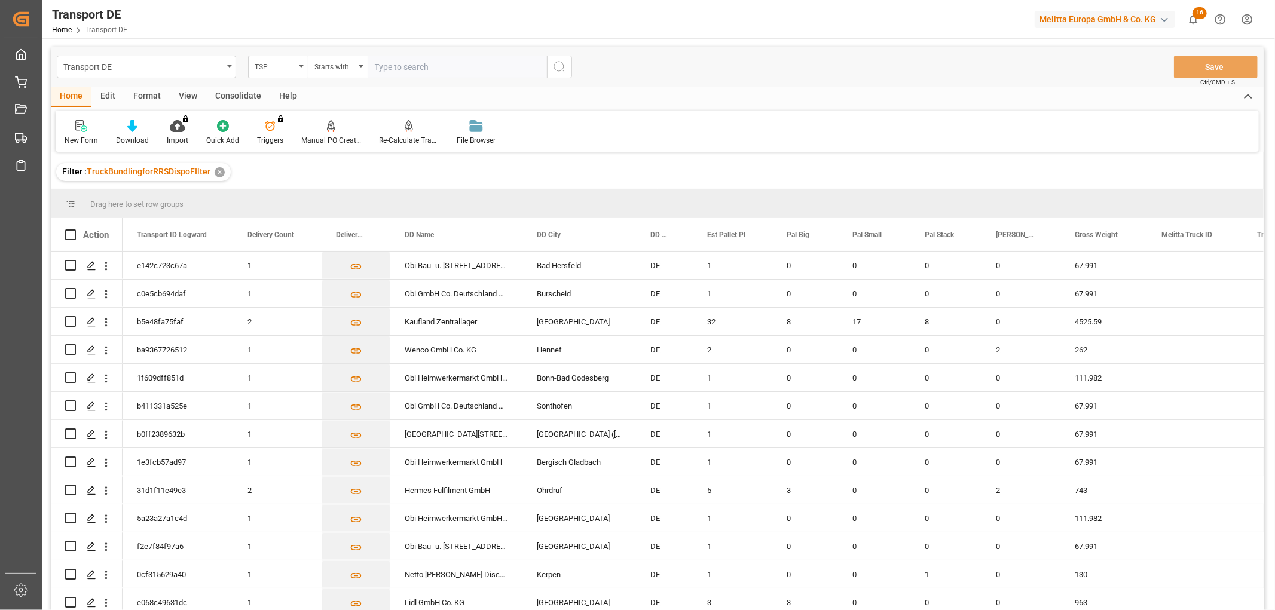
click at [393, 63] on input "text" at bounding box center [457, 67] width 179 height 23
type input "[PERSON_NAME]"
click at [561, 64] on icon "search button" at bounding box center [559, 67] width 14 height 14
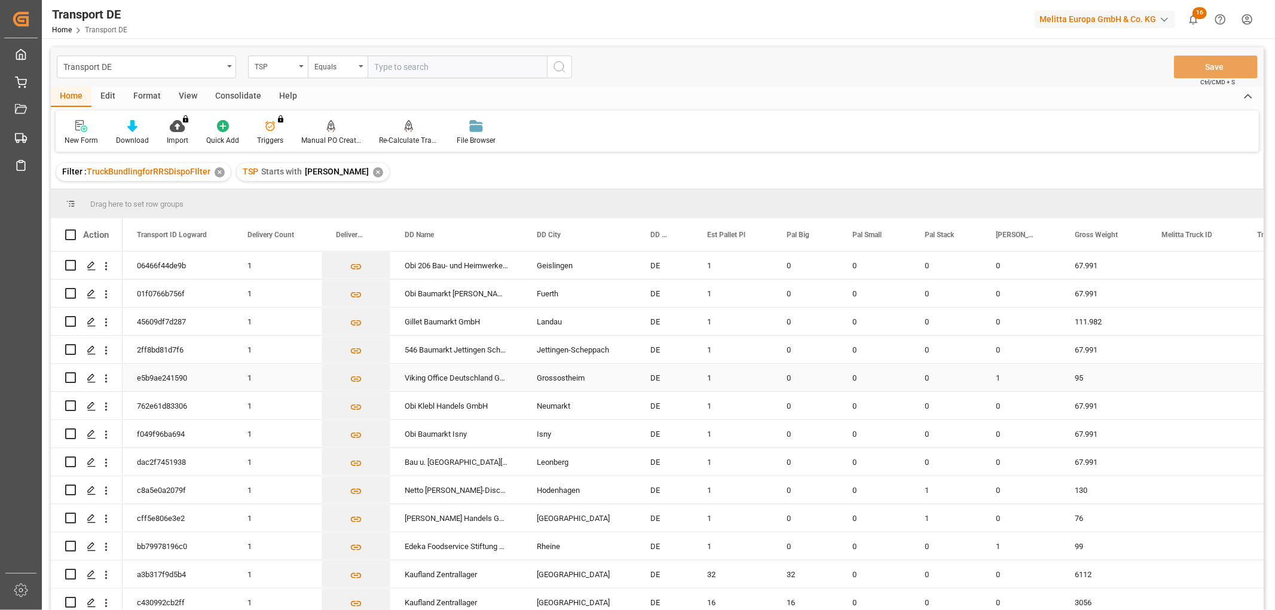
scroll to position [797, 0]
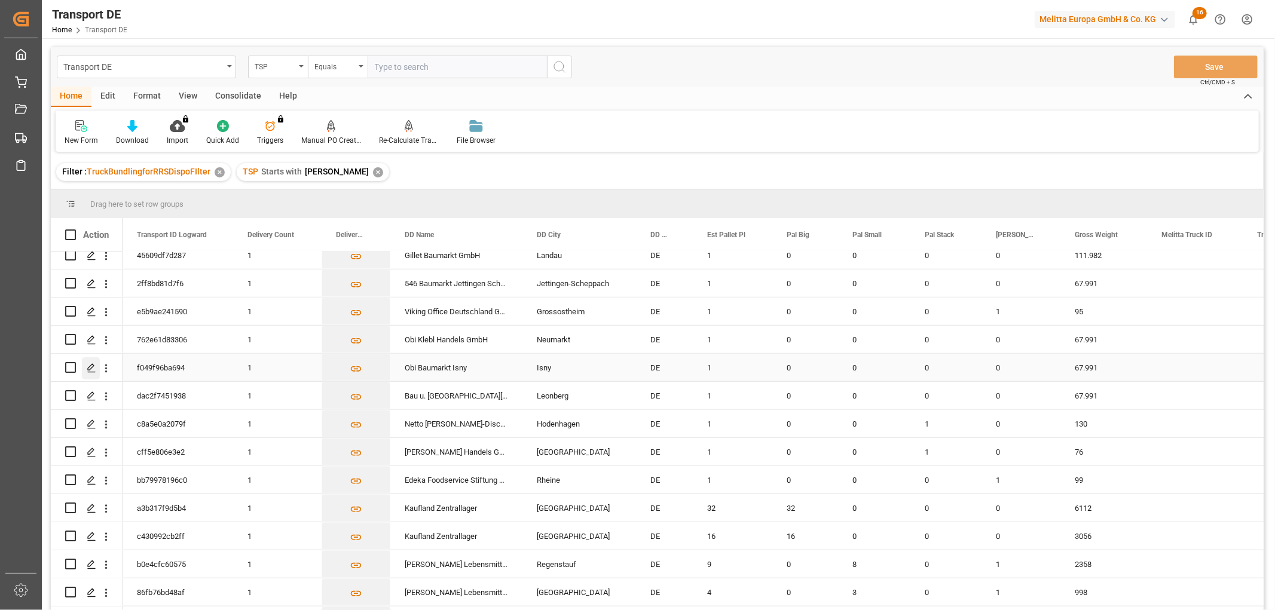
click at [90, 366] on polygon "Press SPACE to select this row." at bounding box center [91, 367] width 6 height 6
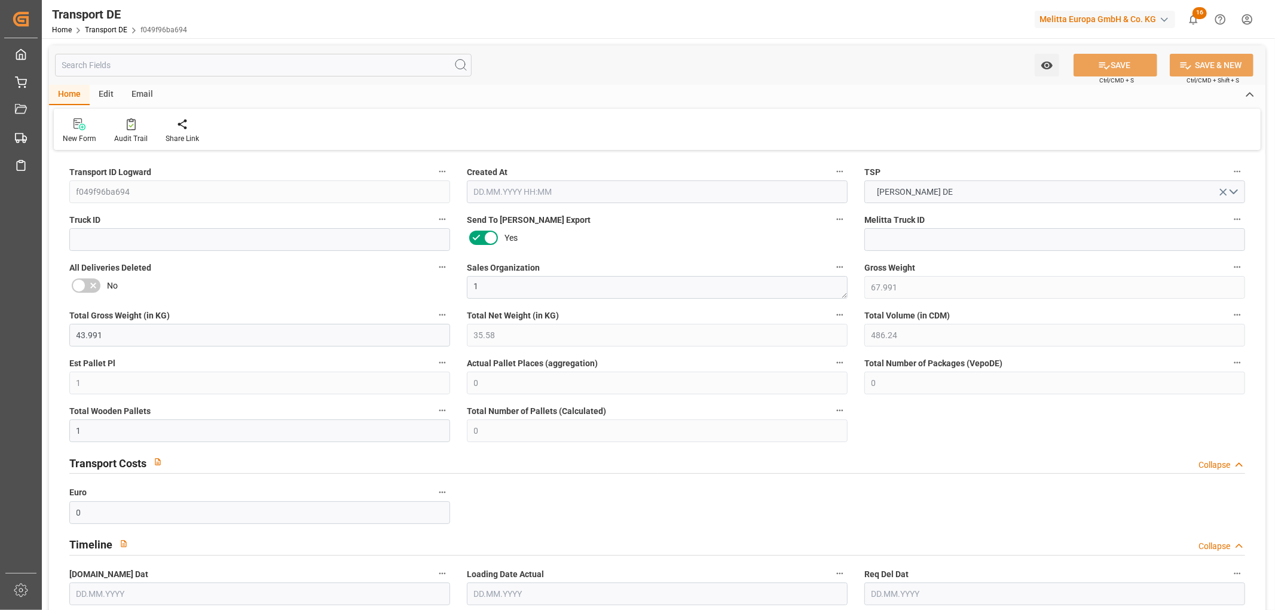
type input "67.991"
type input "43.991"
type input "35.58"
type input "486.24"
type input "1"
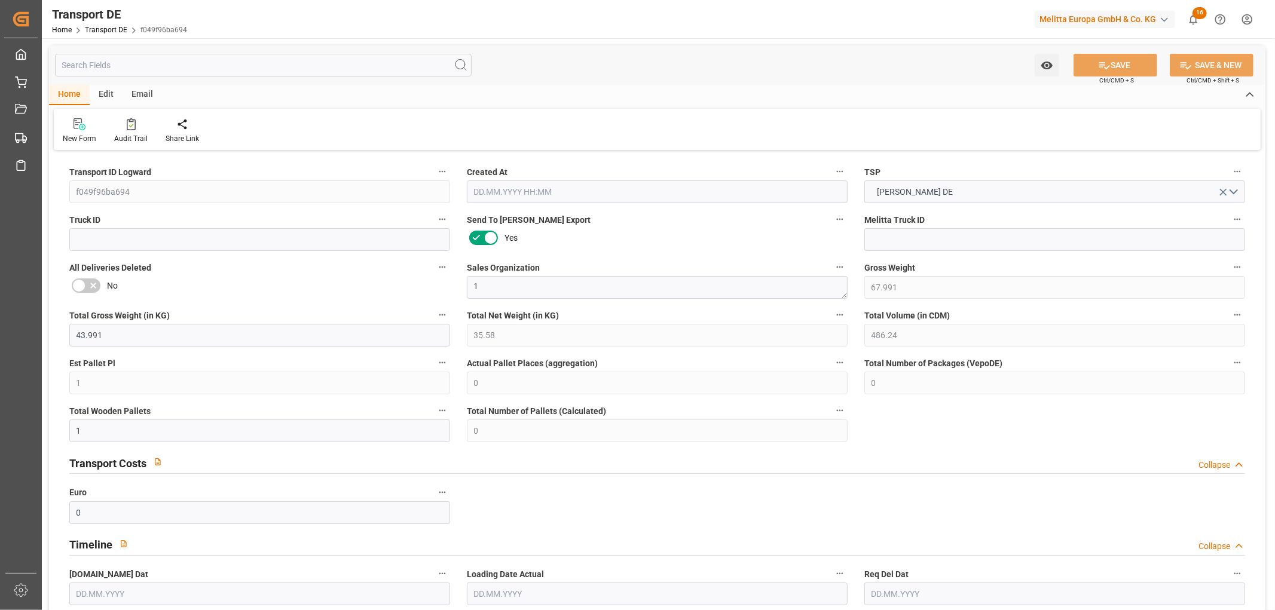
type input "0"
type input "1"
type input "0"
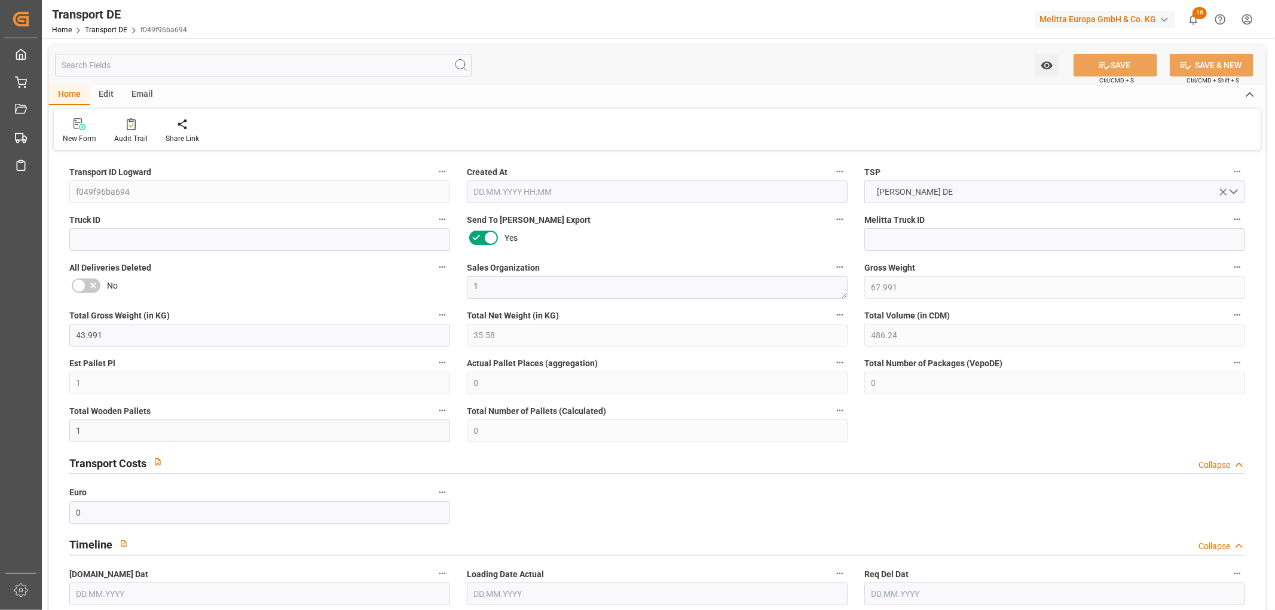
type input "88"
type input "0"
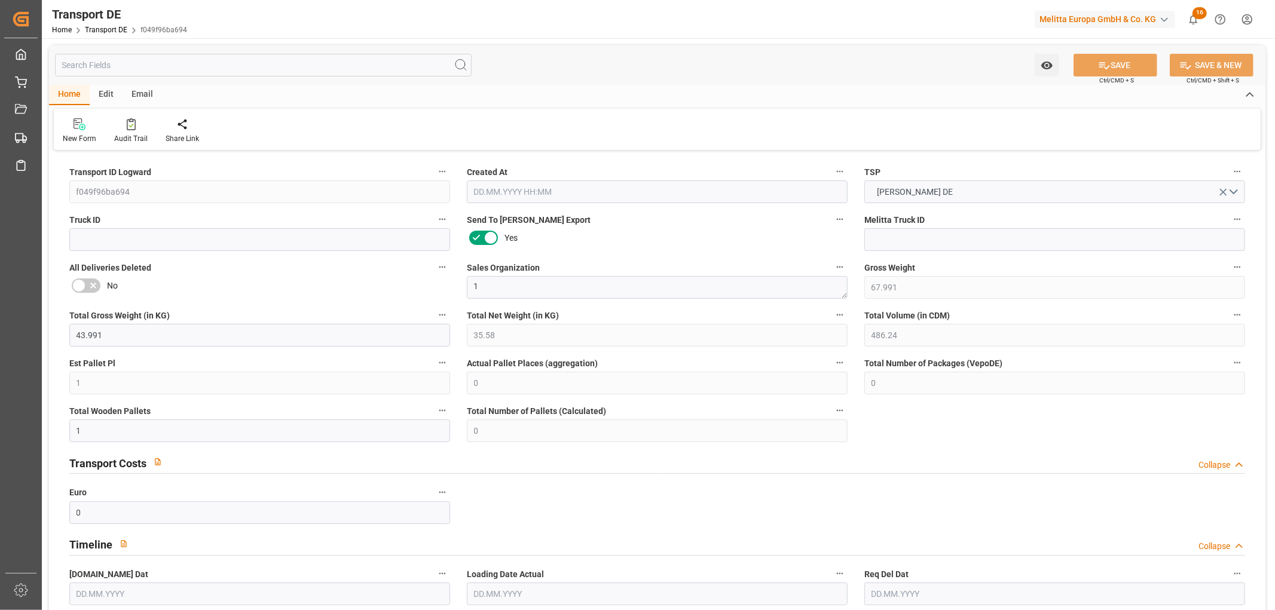
type input "0"
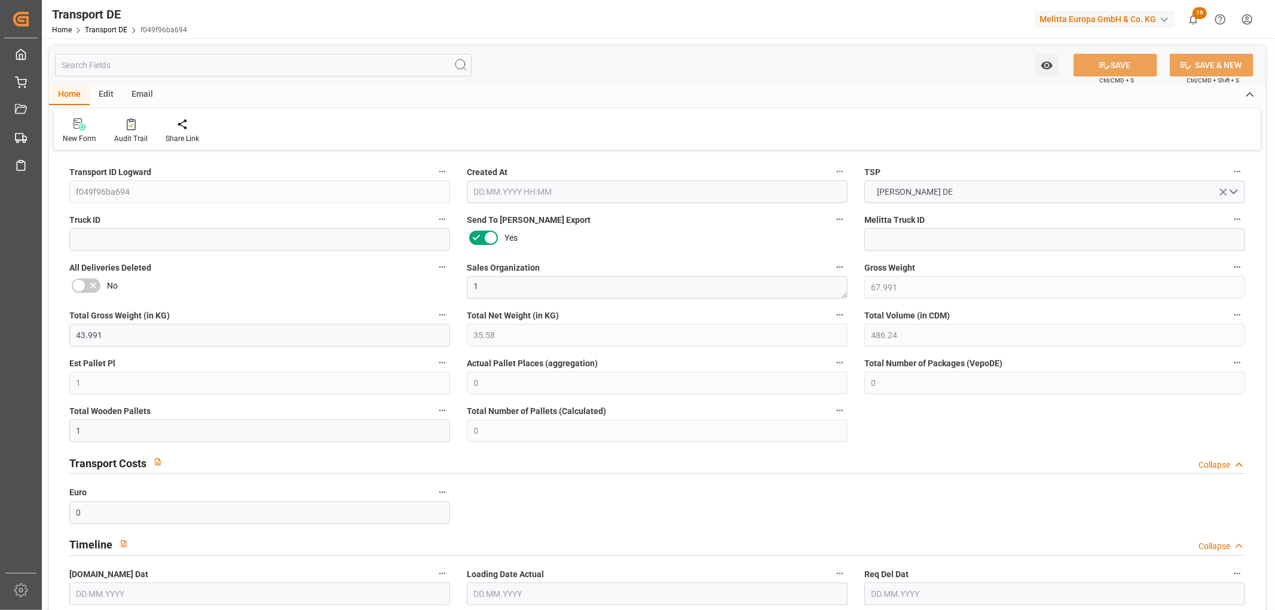
type input "0"
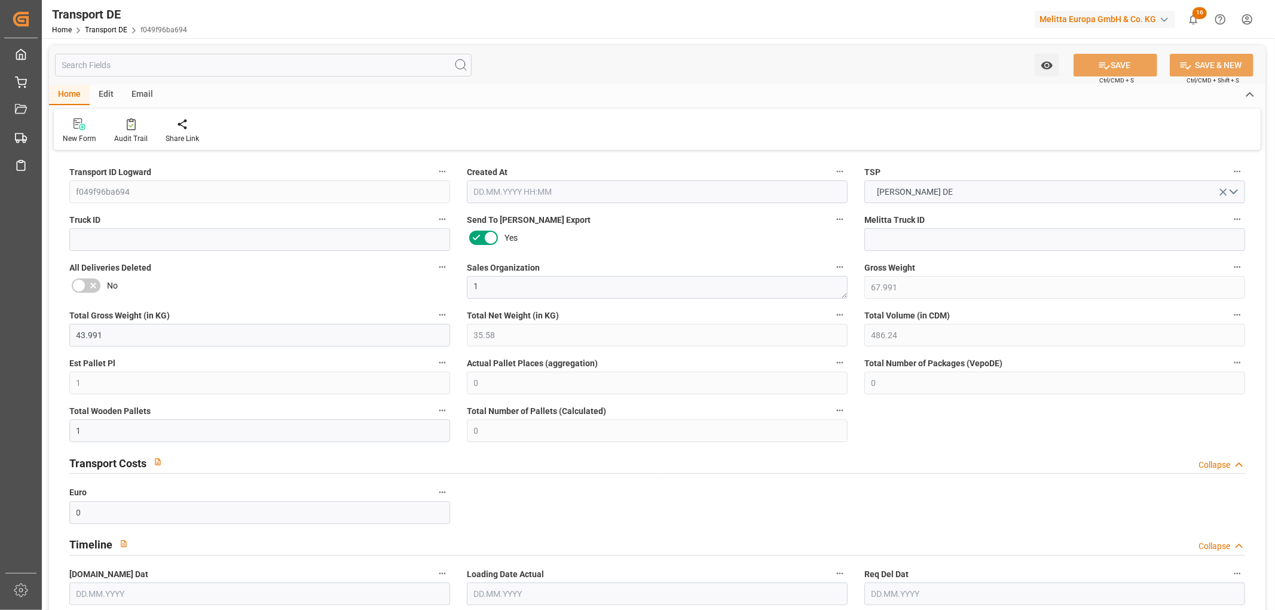
type input "0"
type input "1"
type input "0"
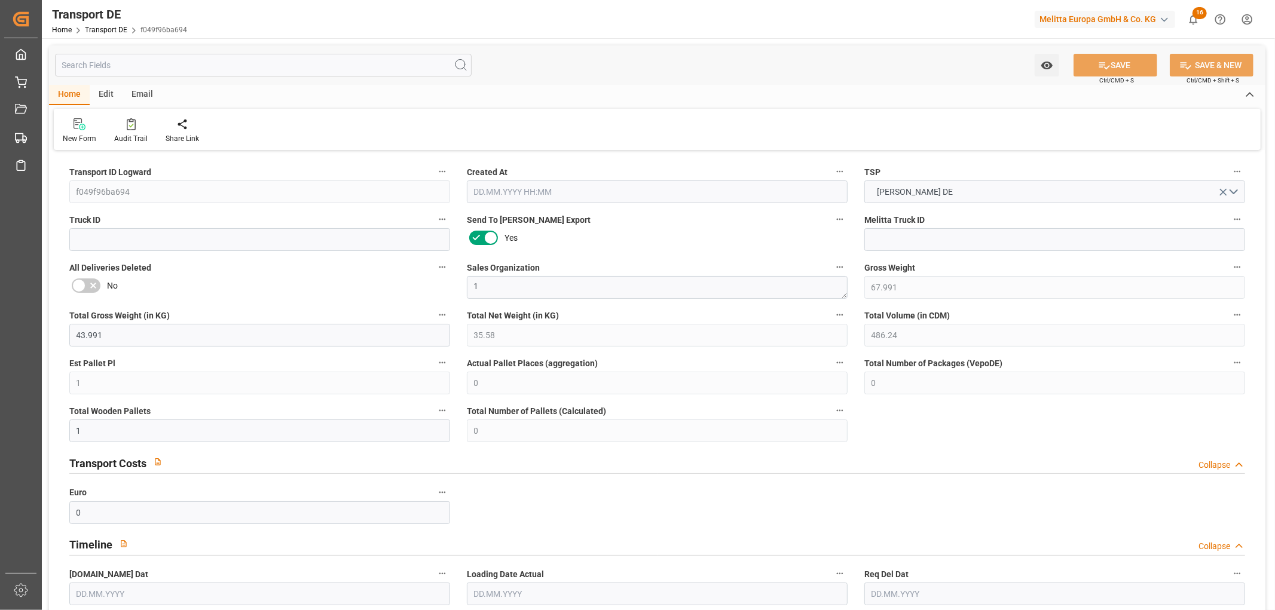
type input "9"
type input "72.63"
type input "60.78"
type input "[DATE] 23:03"
type input "[DATE]"
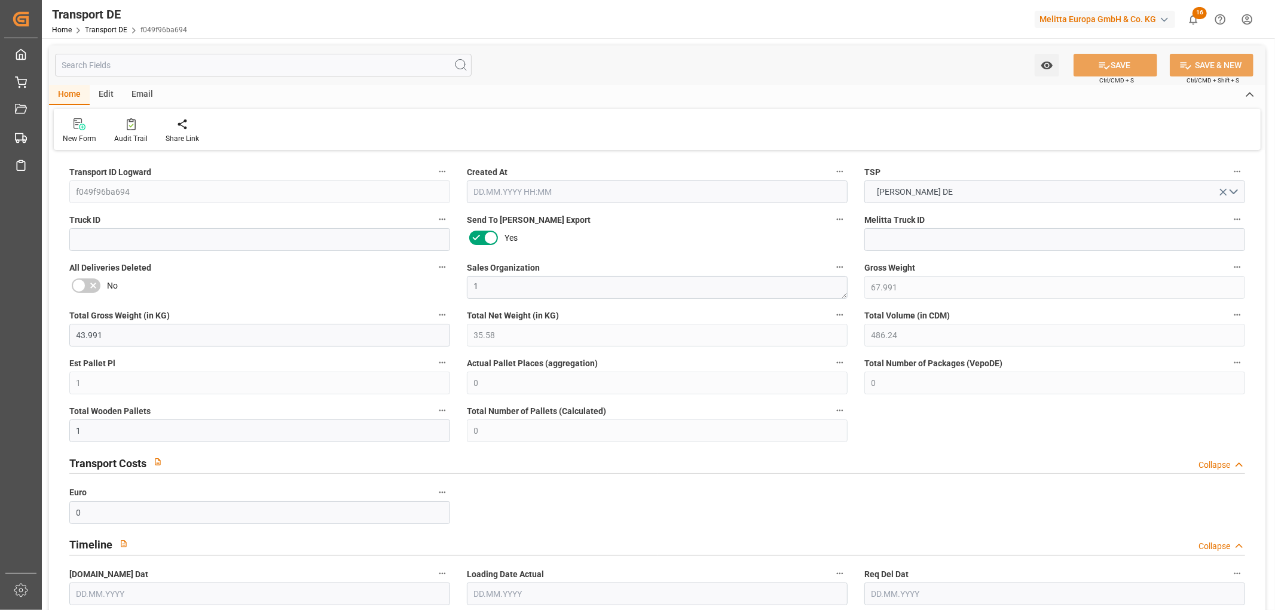
type input "[DATE]"
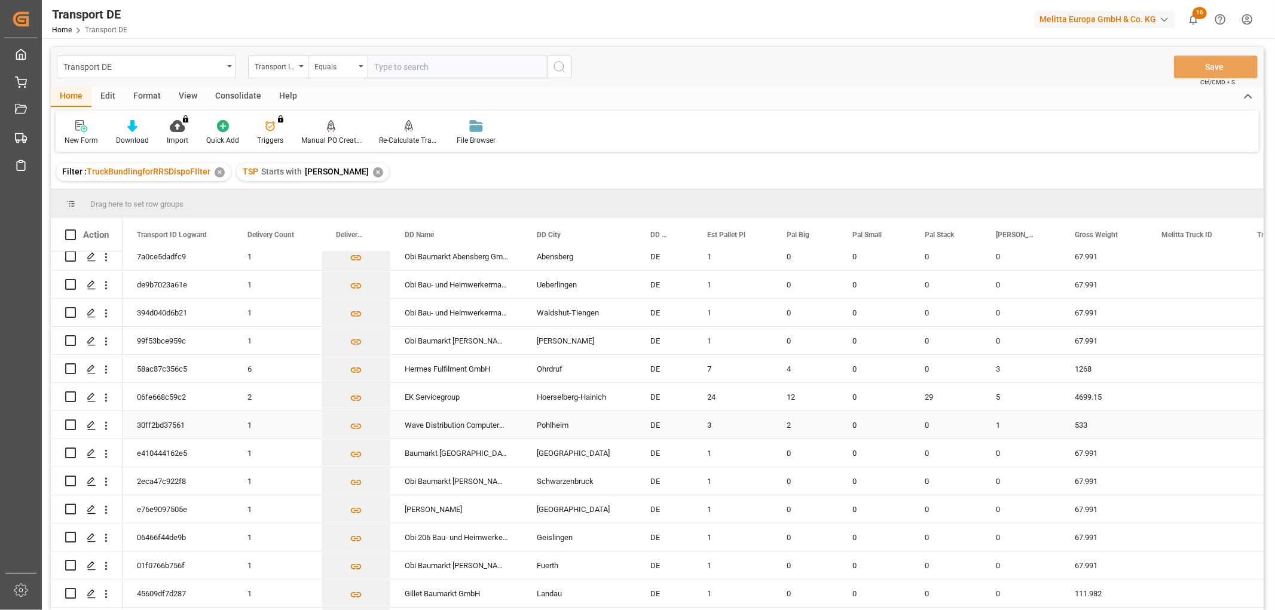
scroll to position [392, 0]
